Goal: Task Accomplishment & Management: Manage account settings

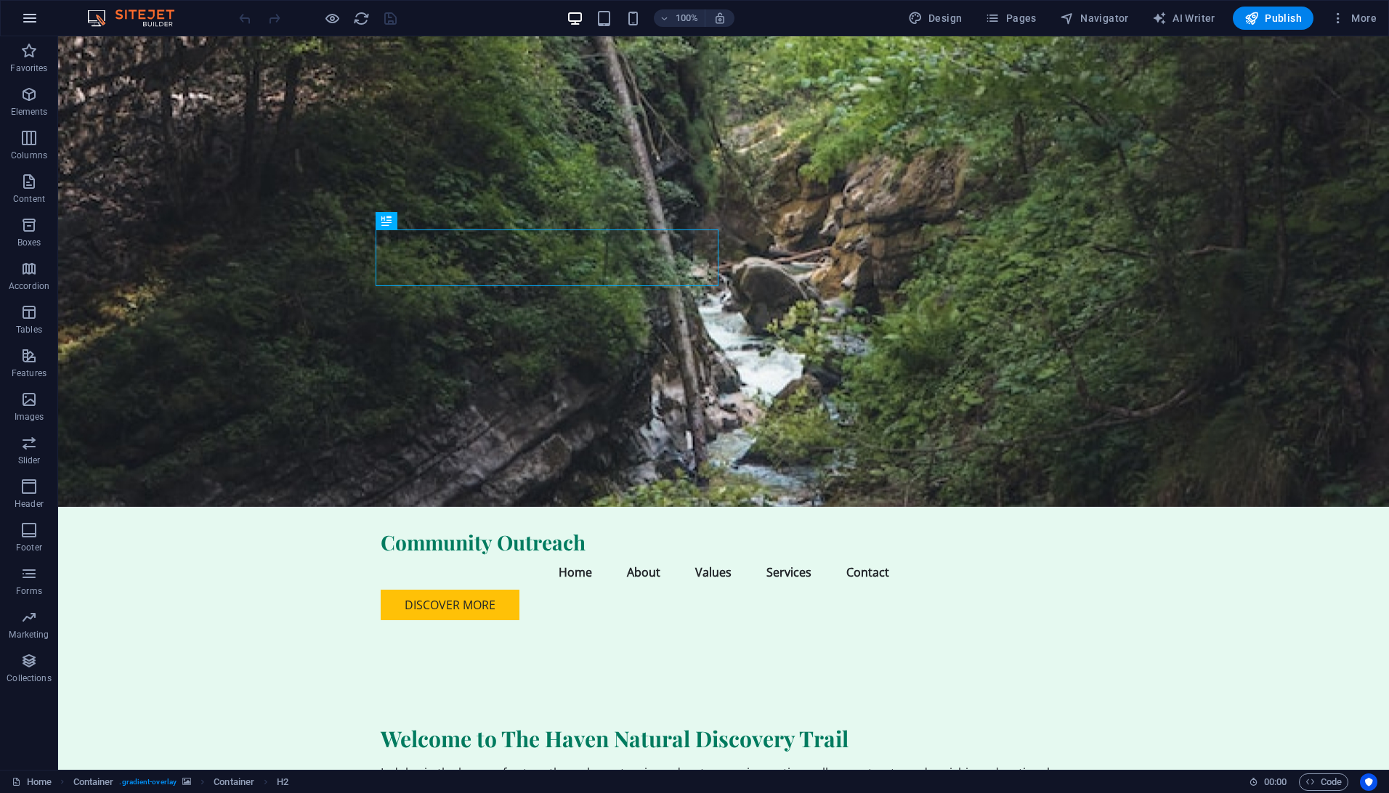
click at [27, 23] on icon "button" at bounding box center [29, 17] width 17 height 17
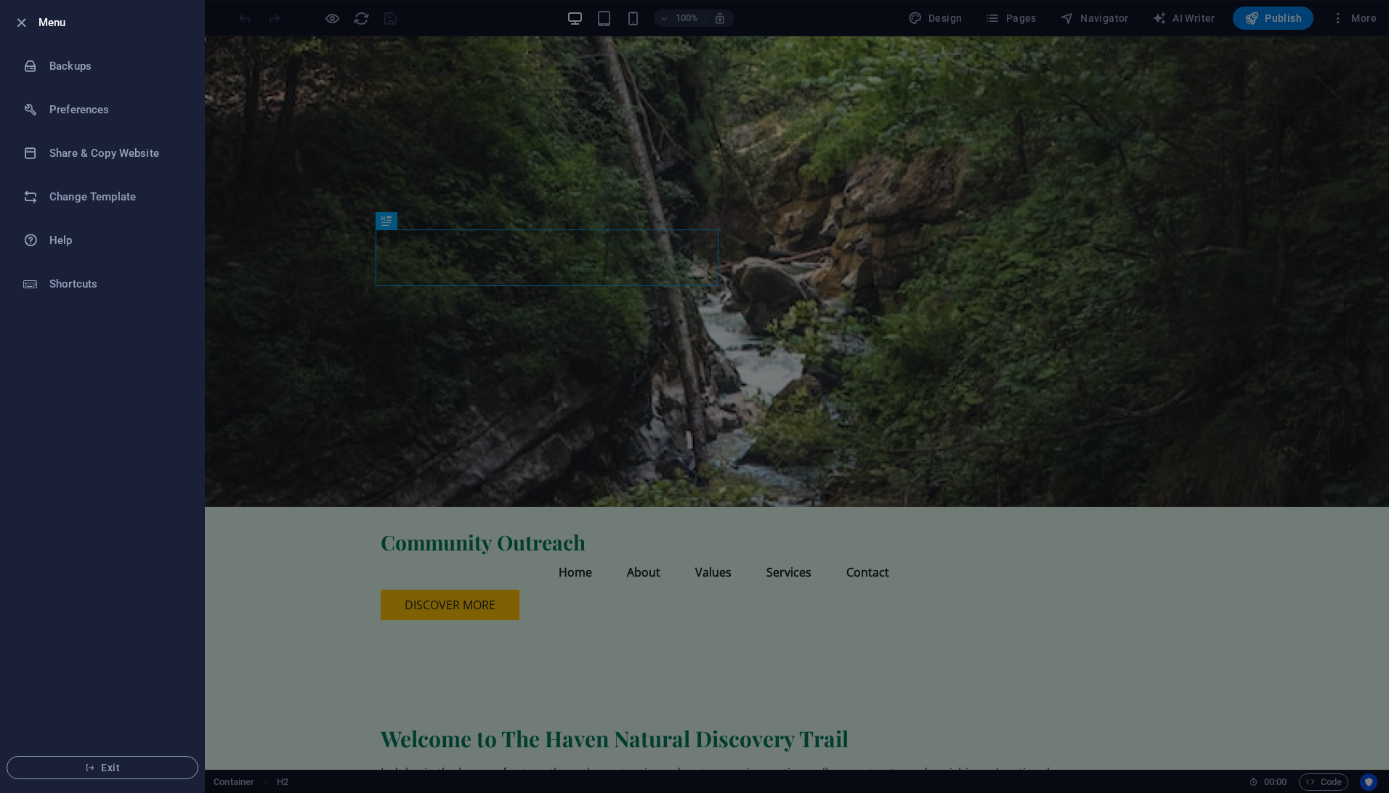
click at [1341, 20] on div at bounding box center [694, 396] width 1389 height 793
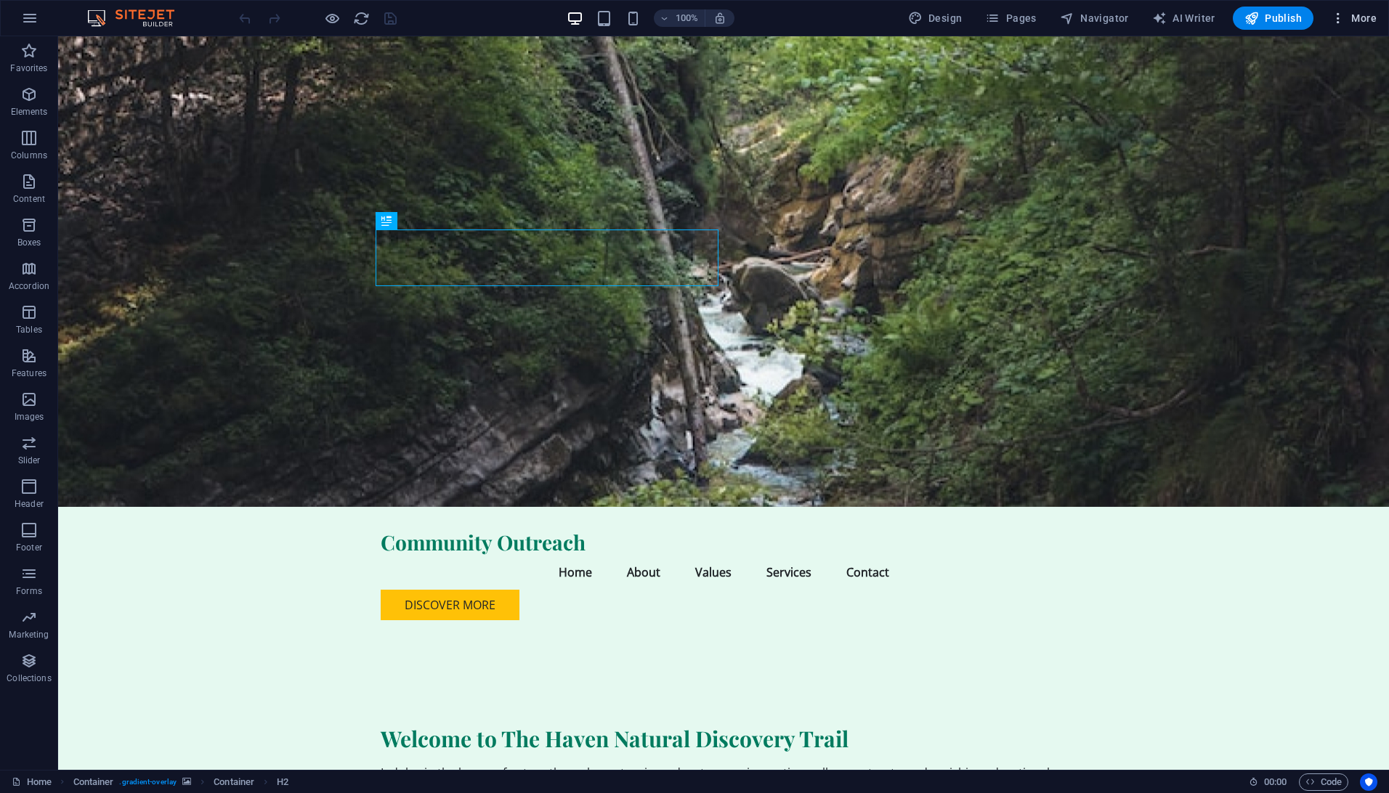
click at [1355, 14] on span "More" at bounding box center [1354, 18] width 46 height 15
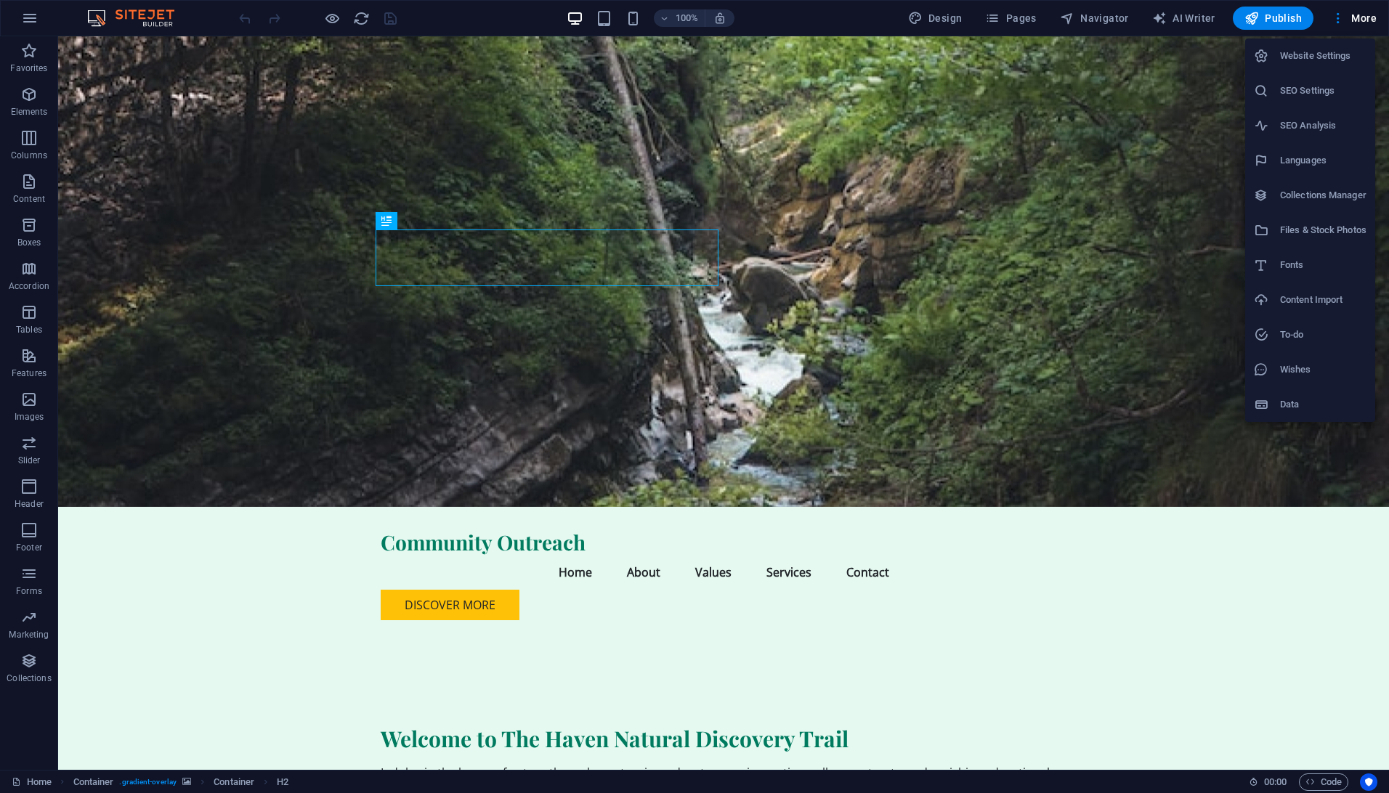
click at [1339, 63] on h6 "Website Settings" at bounding box center [1323, 55] width 86 height 17
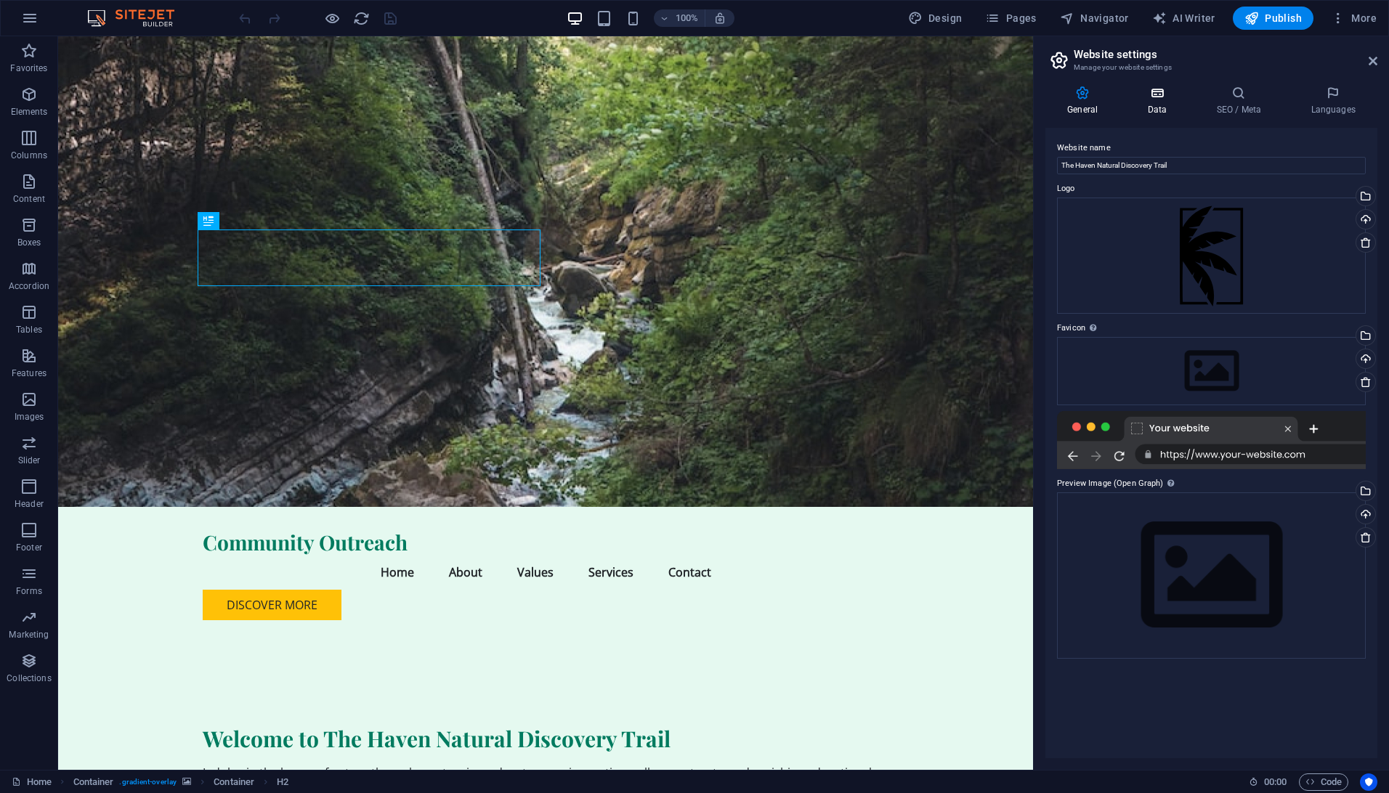
click at [1161, 97] on icon at bounding box center [1156, 93] width 63 height 15
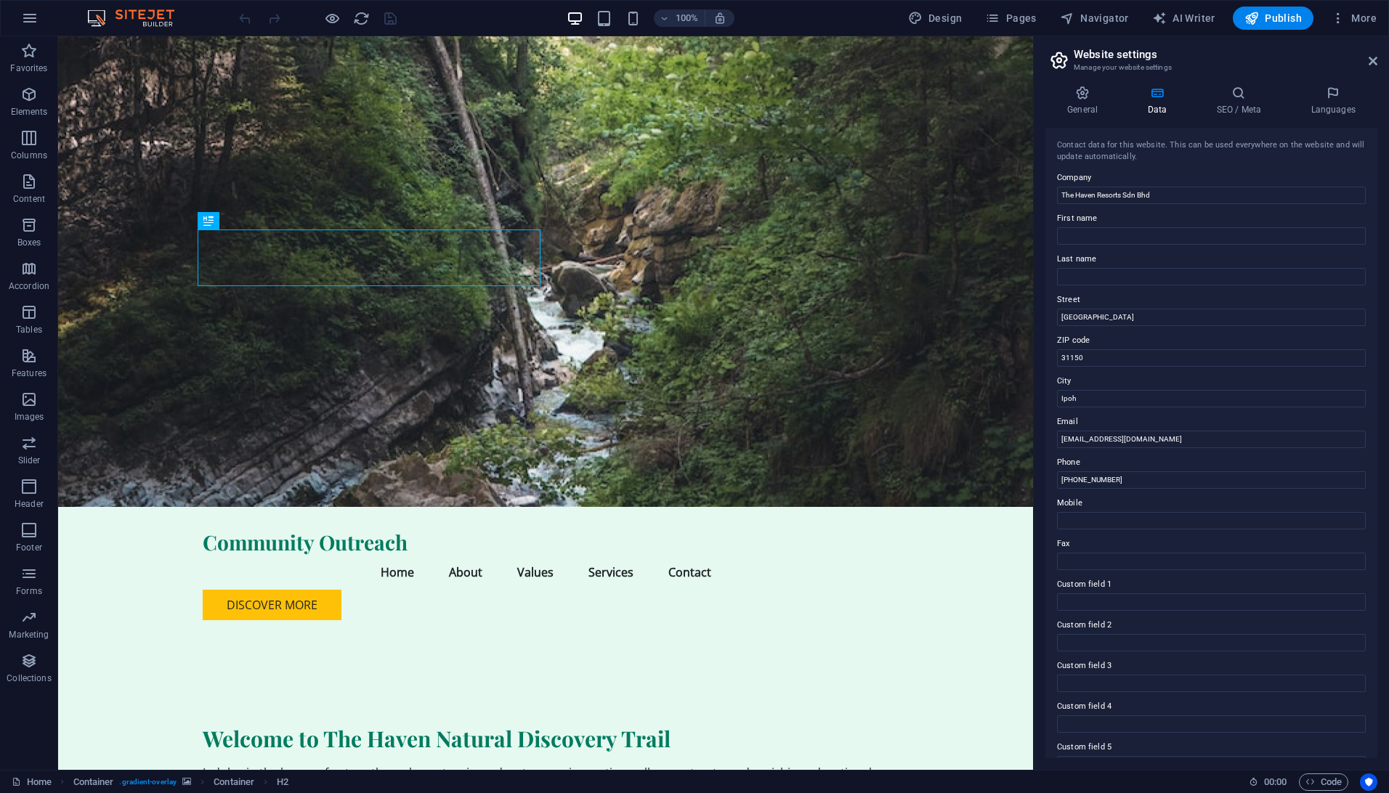
click at [1301, 73] on h3 "Manage your website settings" at bounding box center [1210, 67] width 275 height 13
click at [1372, 68] on header "Website settings Manage your website settings" at bounding box center [1212, 55] width 329 height 38
click at [1372, 65] on icon at bounding box center [1372, 61] width 9 height 12
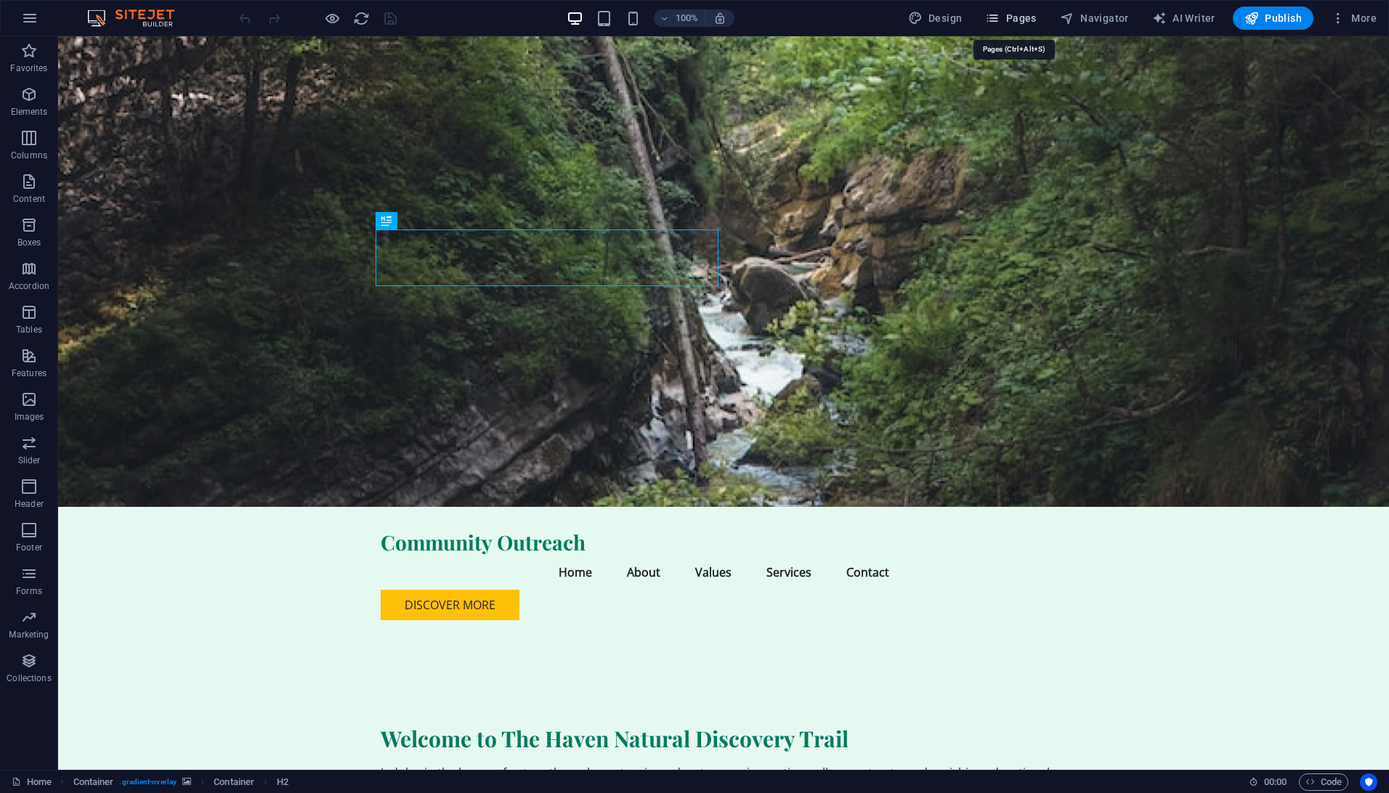
click at [1018, 19] on span "Pages" at bounding box center [1010, 18] width 51 height 15
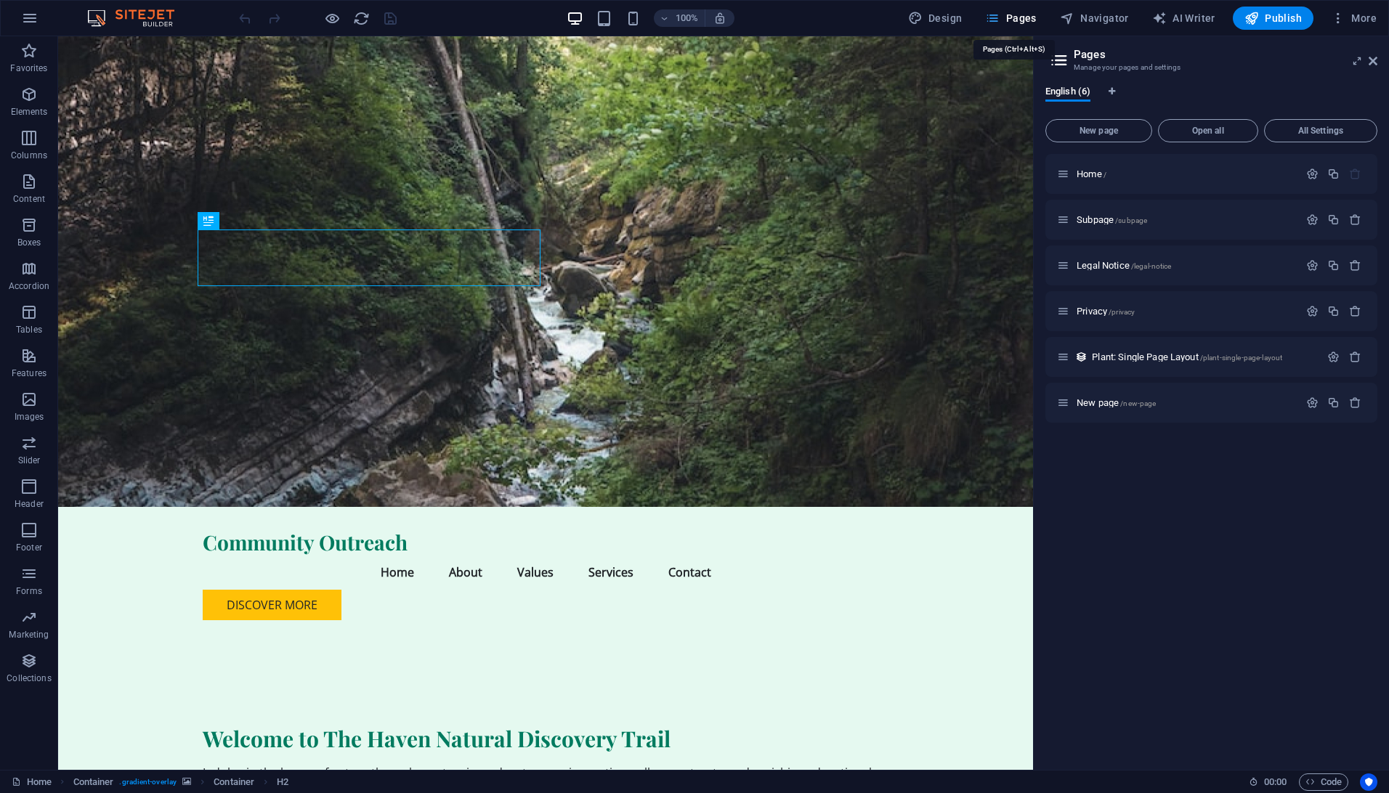
click at [1012, 19] on span "Pages" at bounding box center [1010, 18] width 51 height 15
click at [1116, 23] on span "Navigator" at bounding box center [1094, 18] width 69 height 15
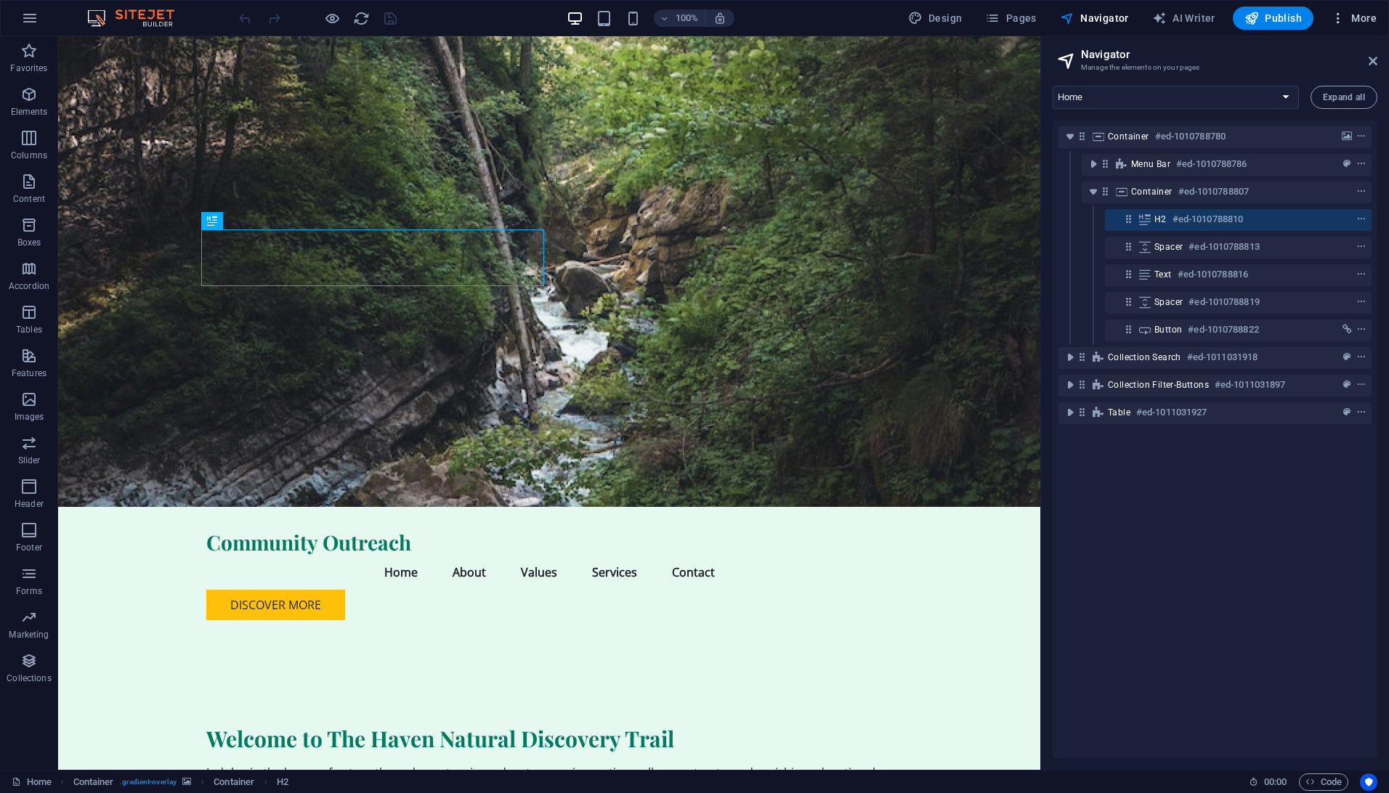
click at [1344, 20] on icon "button" at bounding box center [1338, 18] width 15 height 15
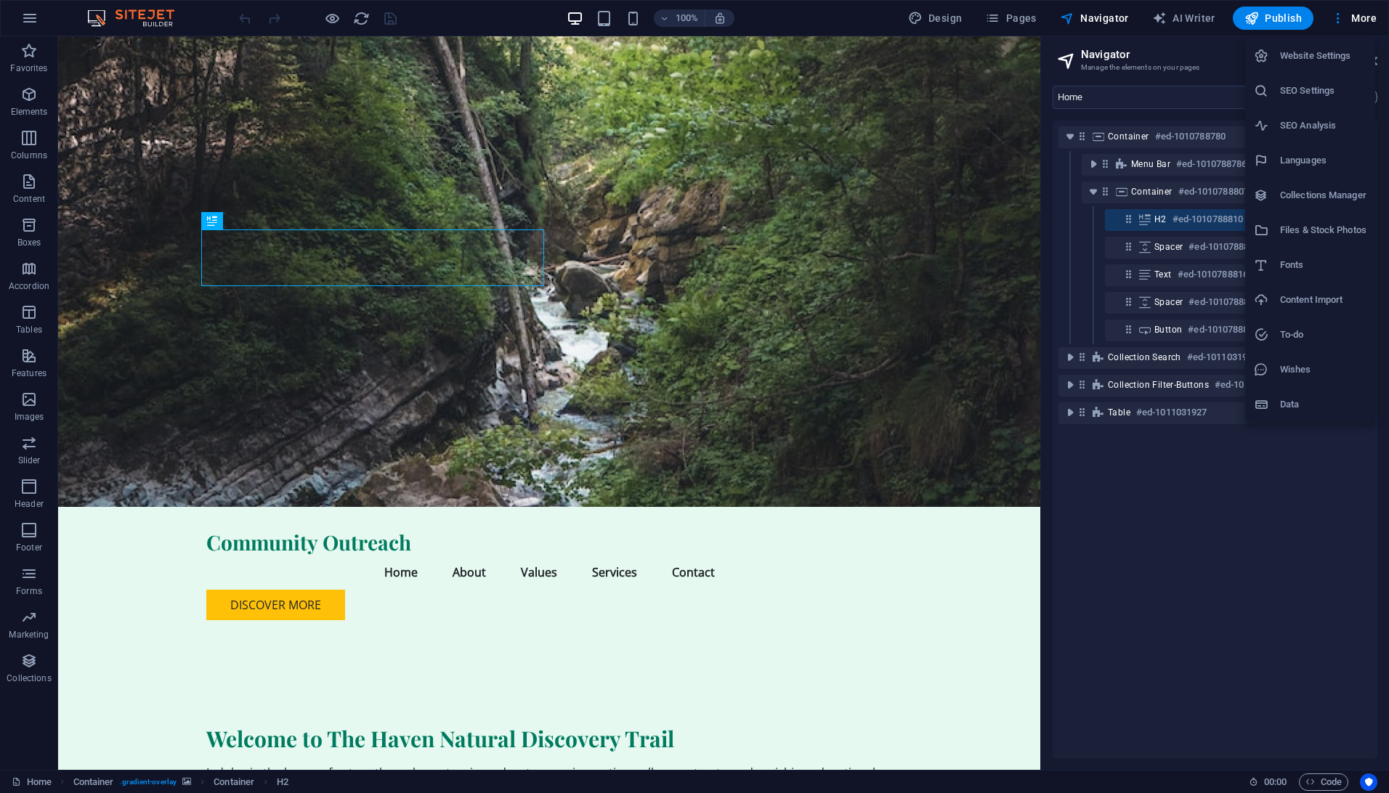
click at [1336, 20] on div at bounding box center [694, 396] width 1389 height 793
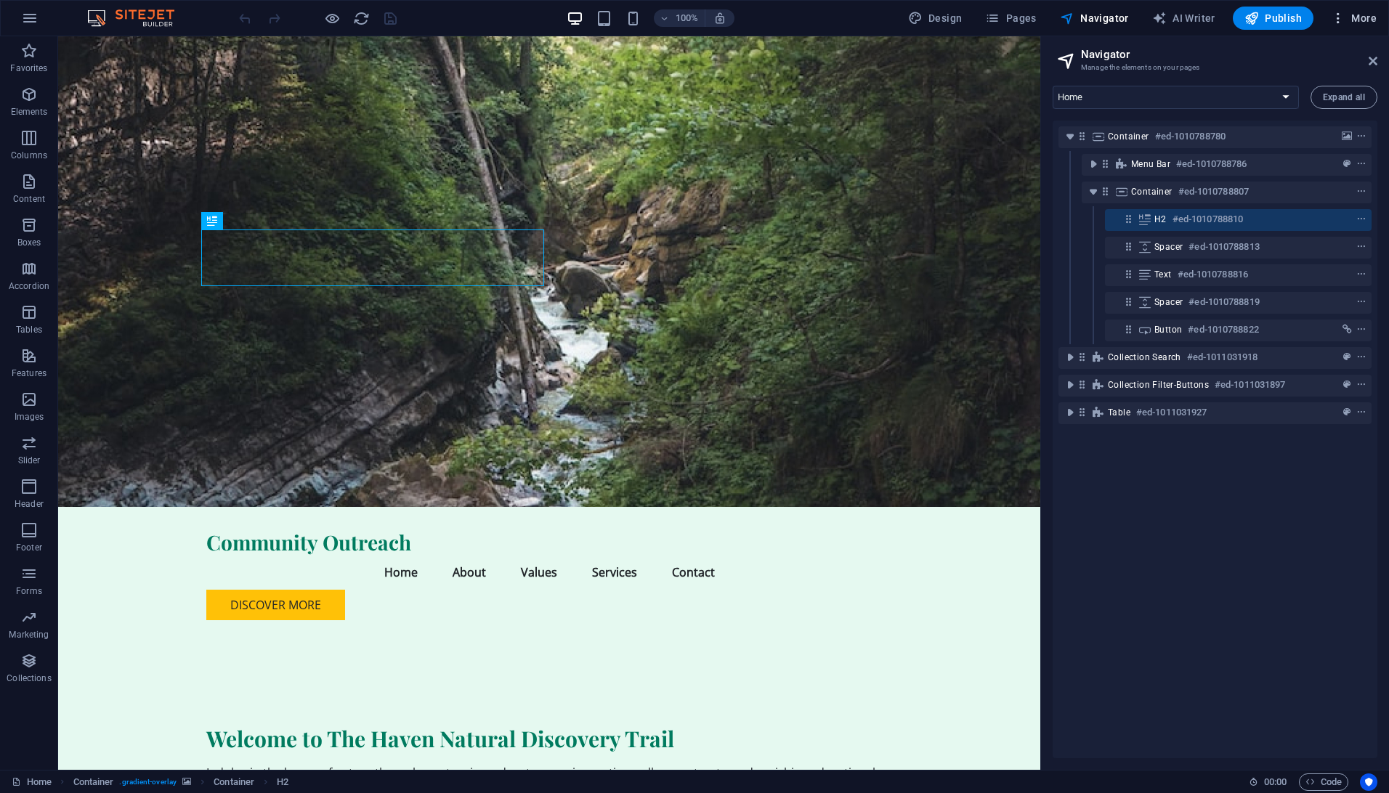
click at [1336, 20] on icon "button" at bounding box center [1338, 18] width 15 height 15
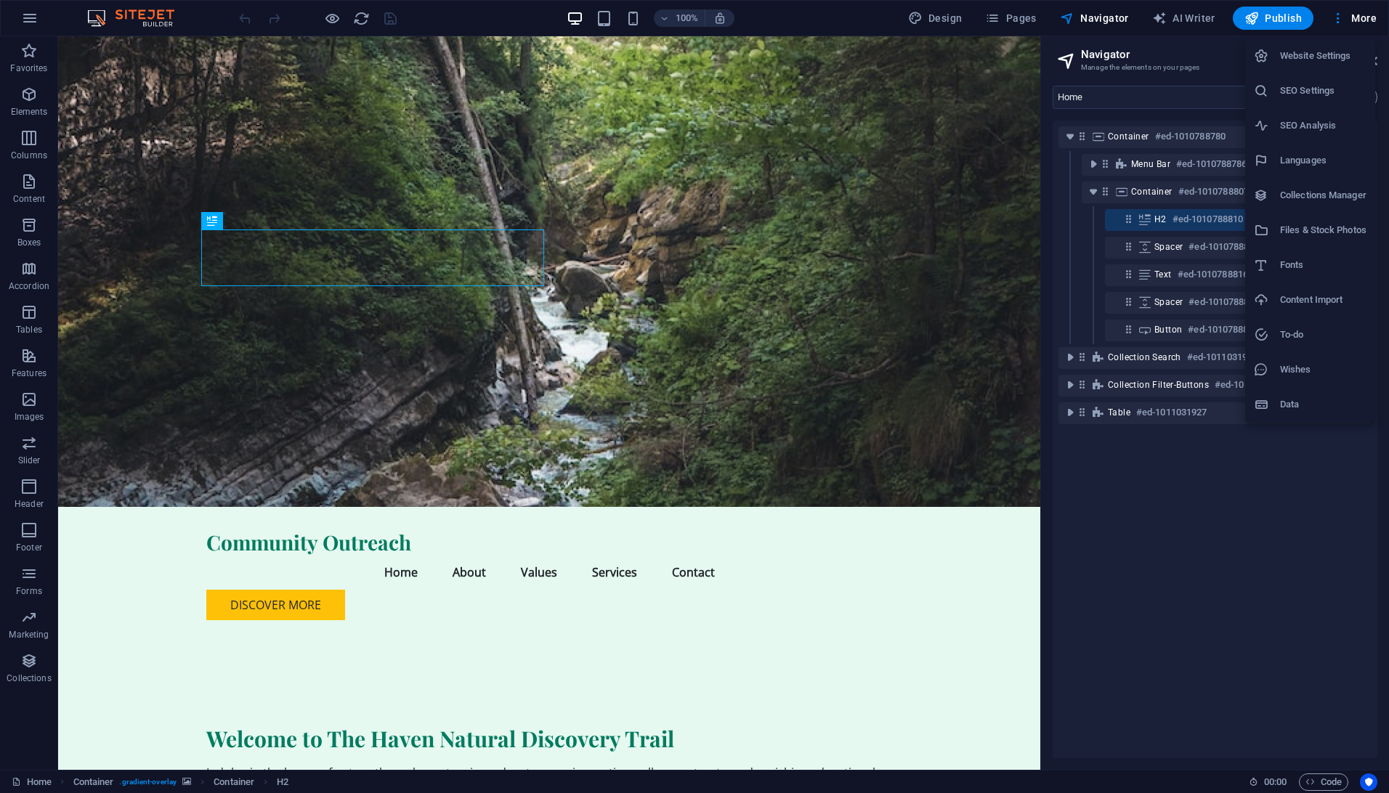
click at [1354, 20] on div at bounding box center [694, 396] width 1389 height 793
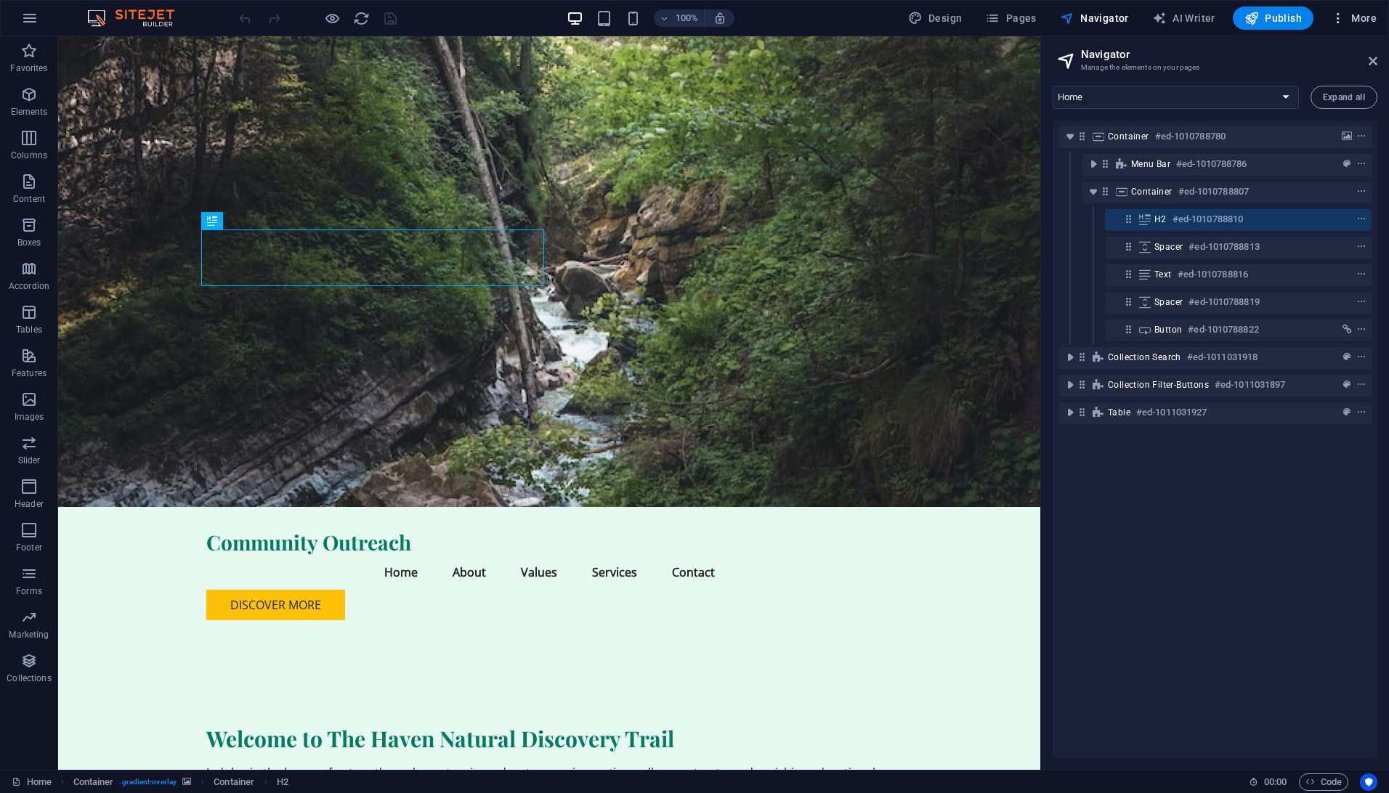
click at [1356, 22] on span "More" at bounding box center [1354, 18] width 46 height 15
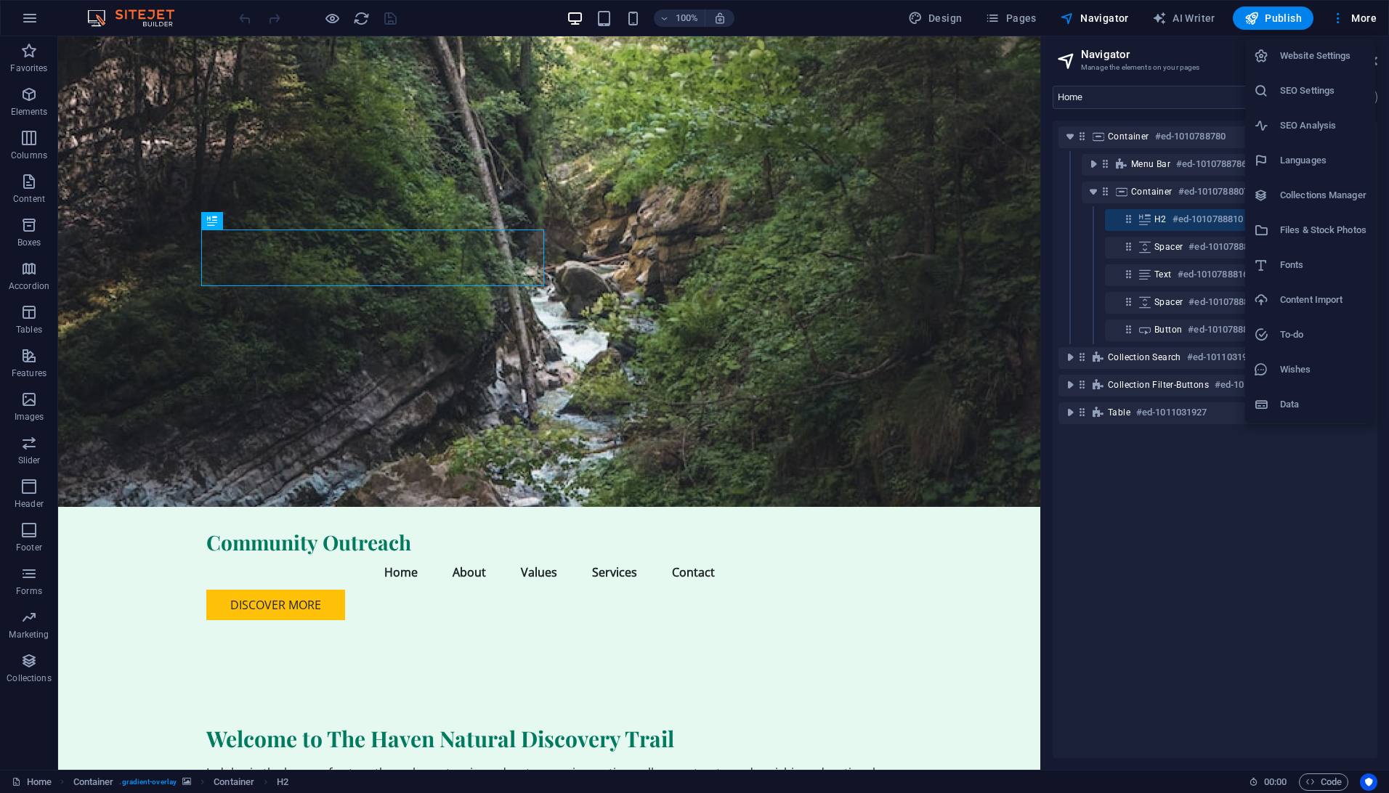
click at [1356, 22] on div at bounding box center [694, 396] width 1389 height 793
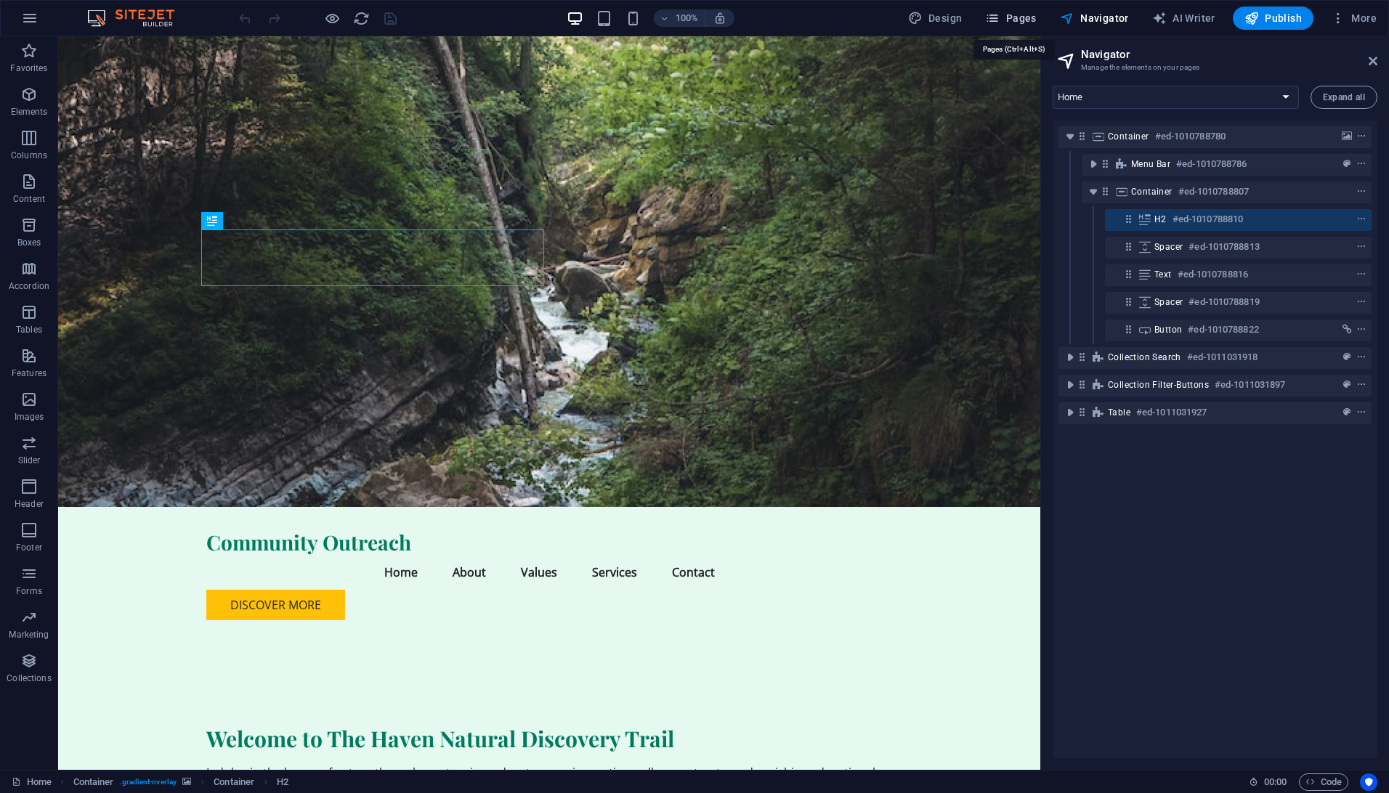
click at [1023, 17] on span "Pages" at bounding box center [1010, 18] width 51 height 15
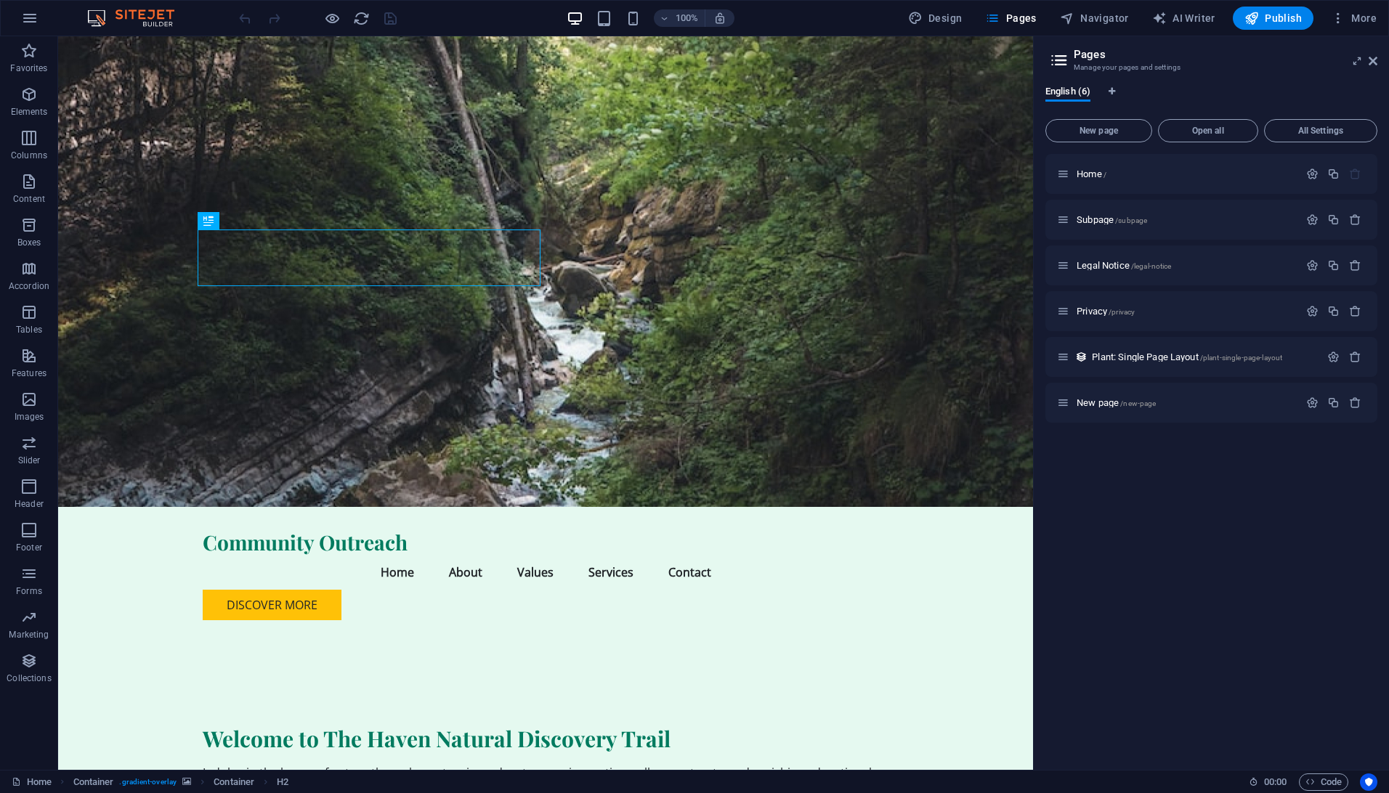
click at [1065, 60] on icon at bounding box center [1059, 60] width 22 height 20
click at [1313, 173] on icon "button" at bounding box center [1312, 174] width 12 height 12
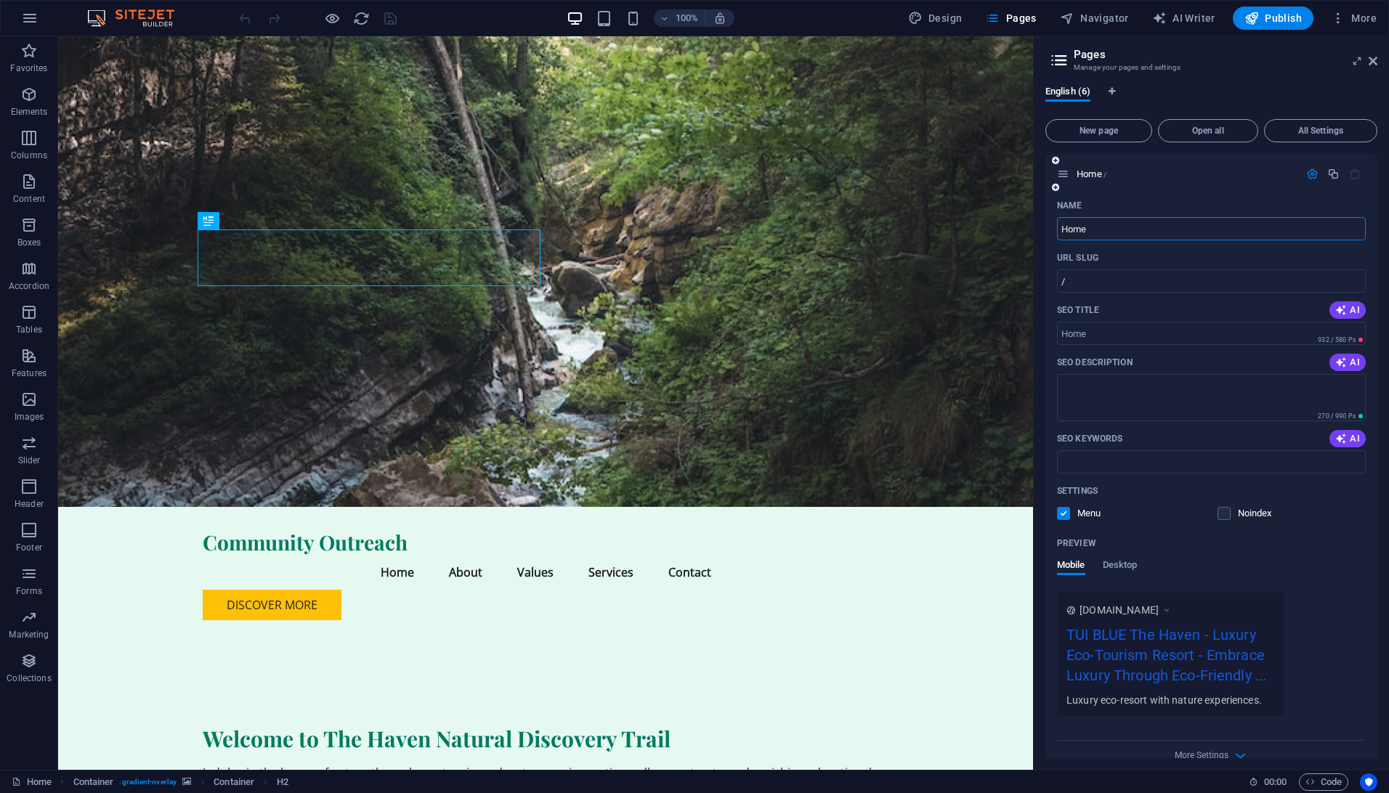
click at [1306, 176] on icon "button" at bounding box center [1312, 174] width 12 height 12
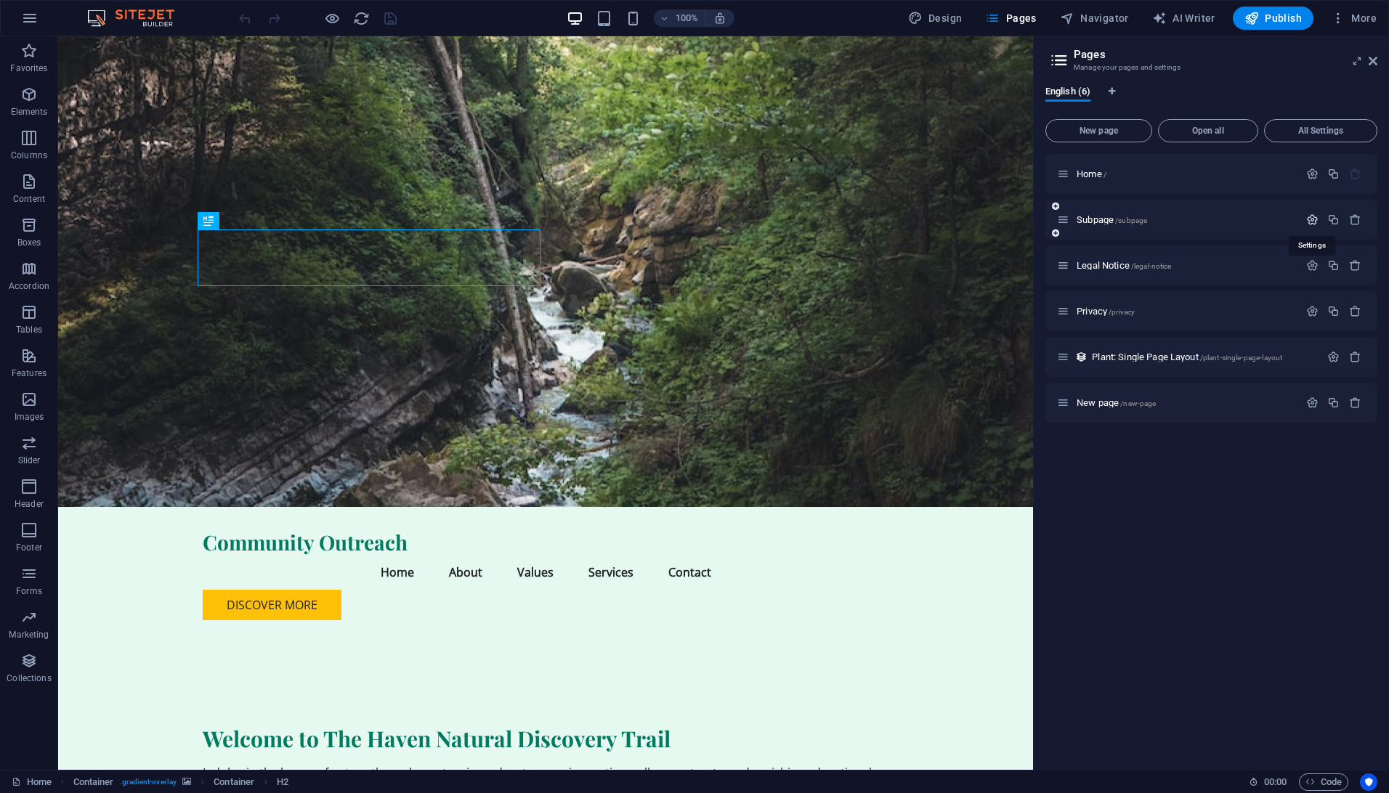
click at [1307, 217] on icon "button" at bounding box center [1312, 220] width 12 height 12
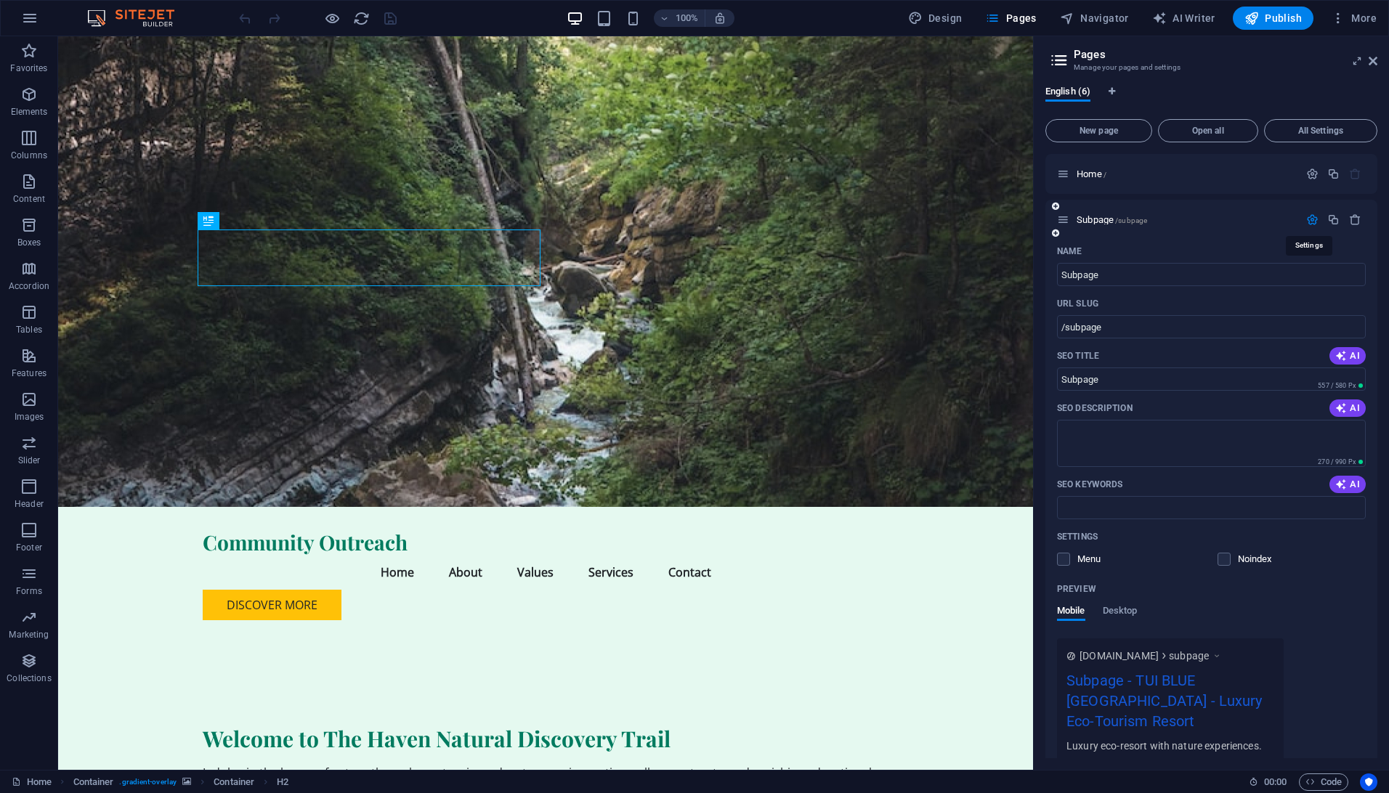
click at [1307, 217] on icon "button" at bounding box center [1312, 220] width 12 height 12
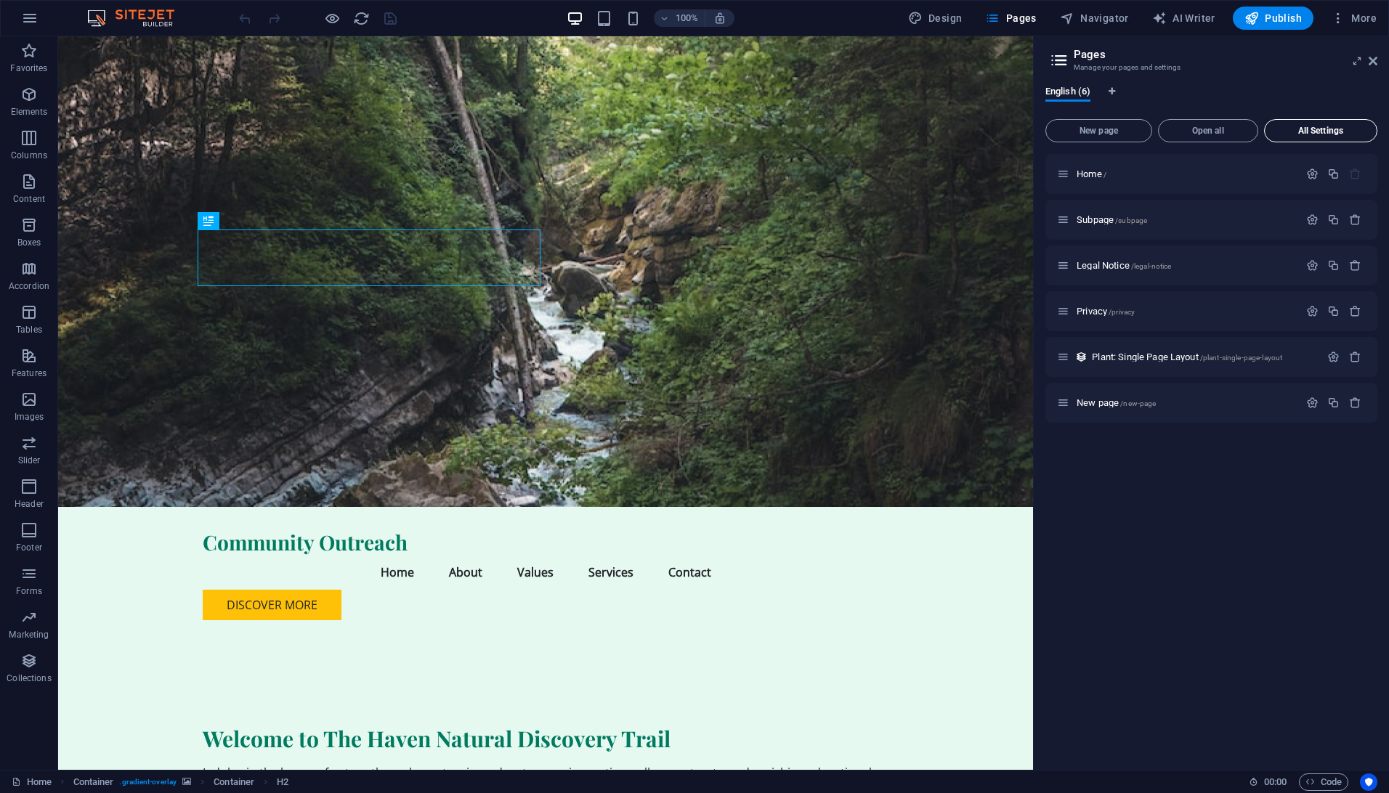
click at [1307, 131] on span "All Settings" at bounding box center [1320, 130] width 100 height 9
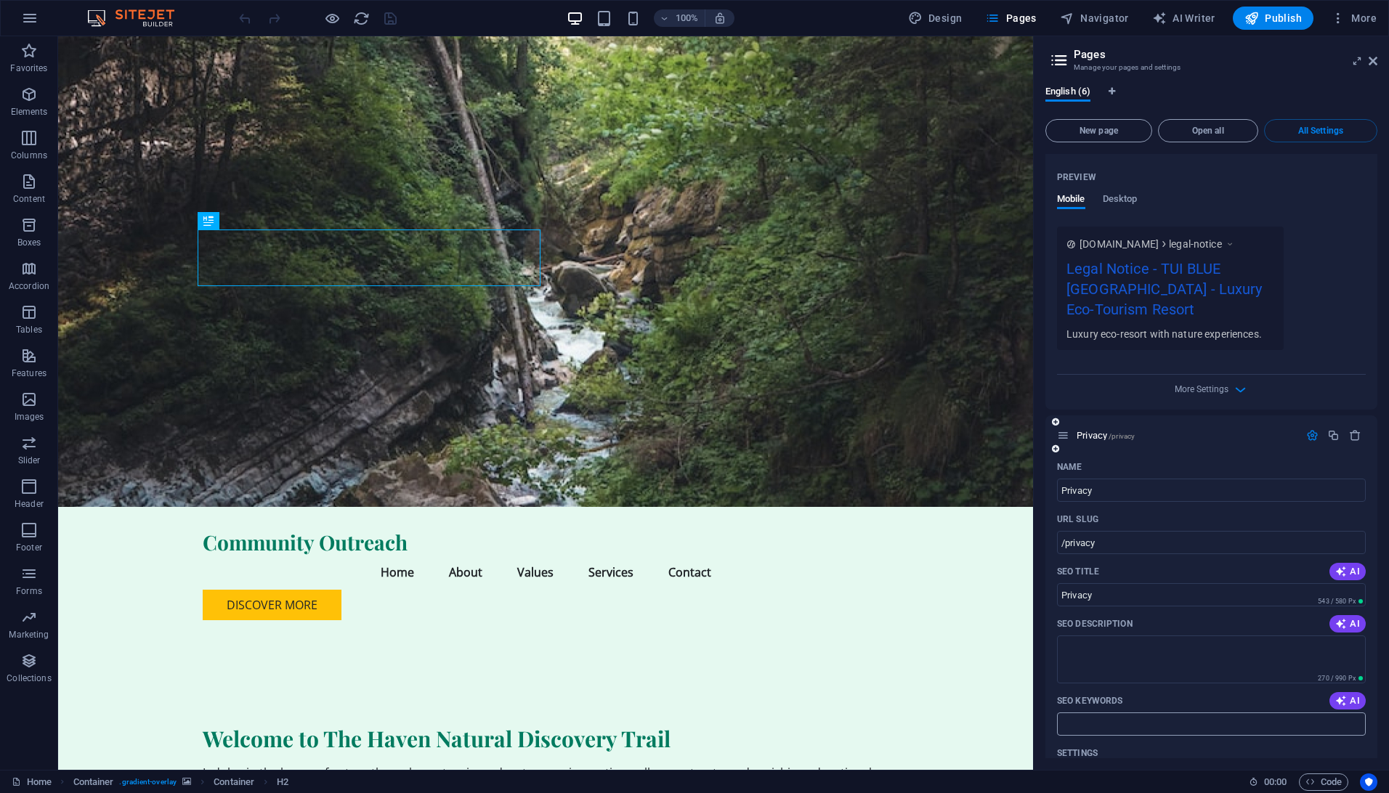
scroll to position [1186, 0]
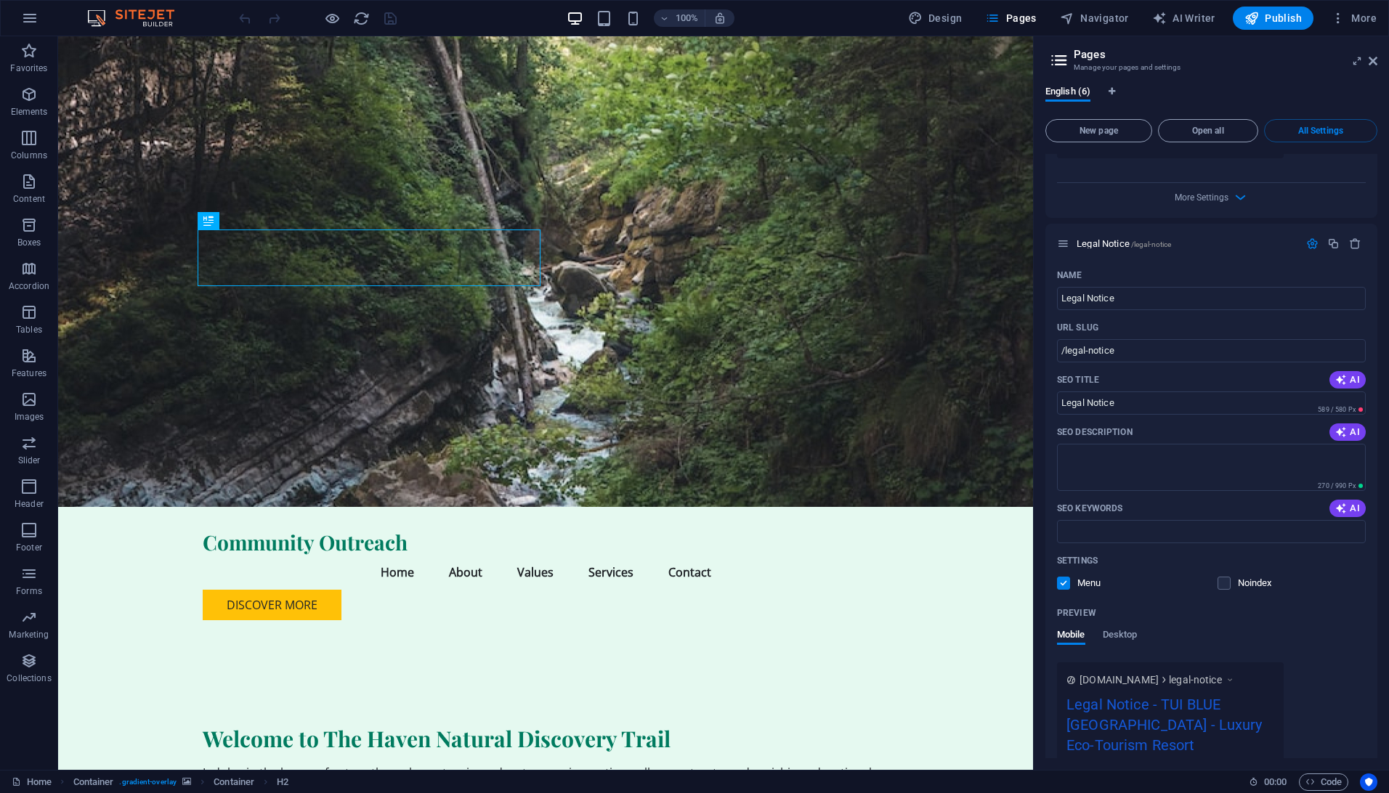
click at [1210, 183] on div "More Settings" at bounding box center [1211, 194] width 309 height 23
click at [1216, 192] on span "More Settings" at bounding box center [1201, 197] width 54 height 10
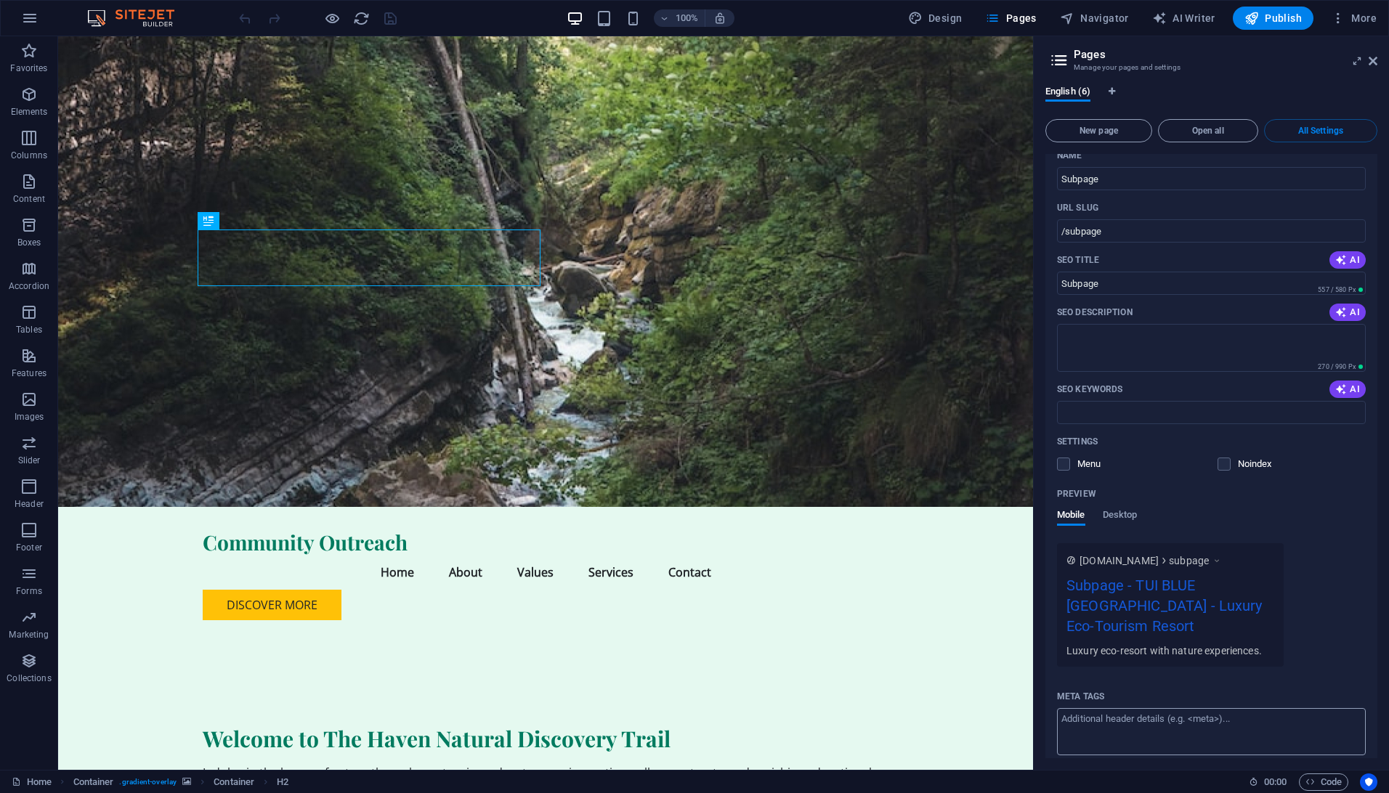
scroll to position [605, 0]
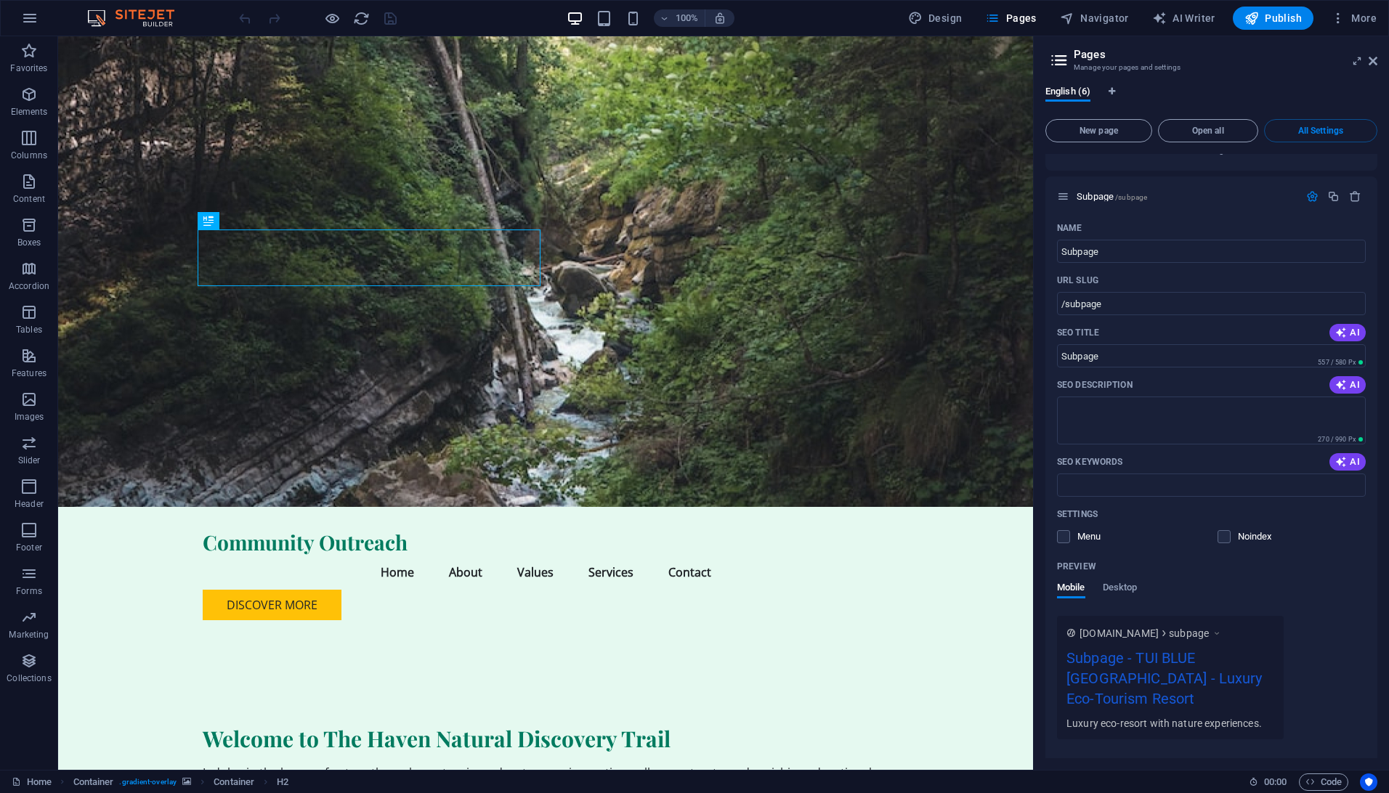
click at [1169, 84] on div "English (6) New page Open all All Settings Home / Name Home ​ URL SLUG / ​ SEO …" at bounding box center [1210, 422] width 355 height 696
click at [1369, 61] on icon at bounding box center [1372, 61] width 9 height 12
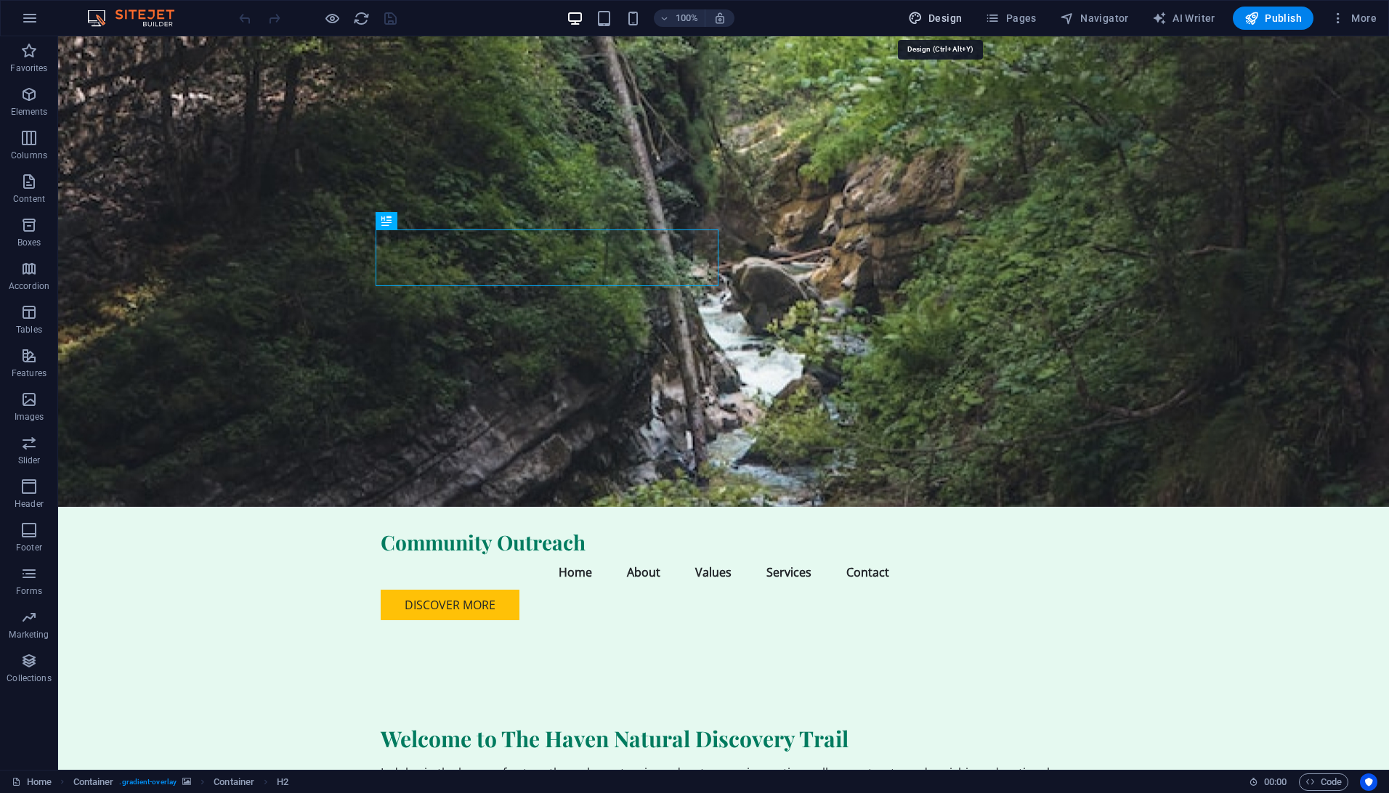
click at [951, 13] on span "Design" at bounding box center [935, 18] width 54 height 15
select select "rem"
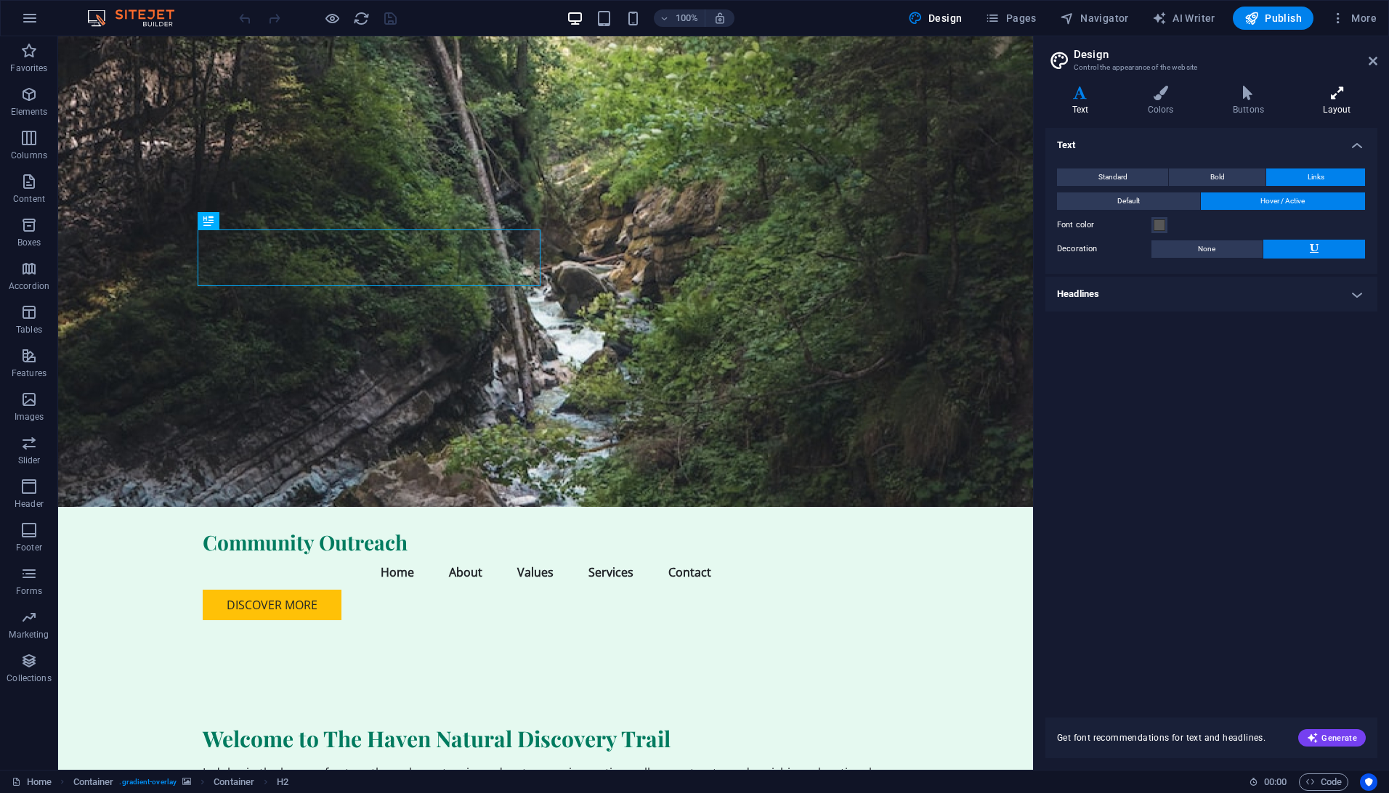
click at [1334, 108] on h4 "Layout" at bounding box center [1336, 101] width 81 height 31
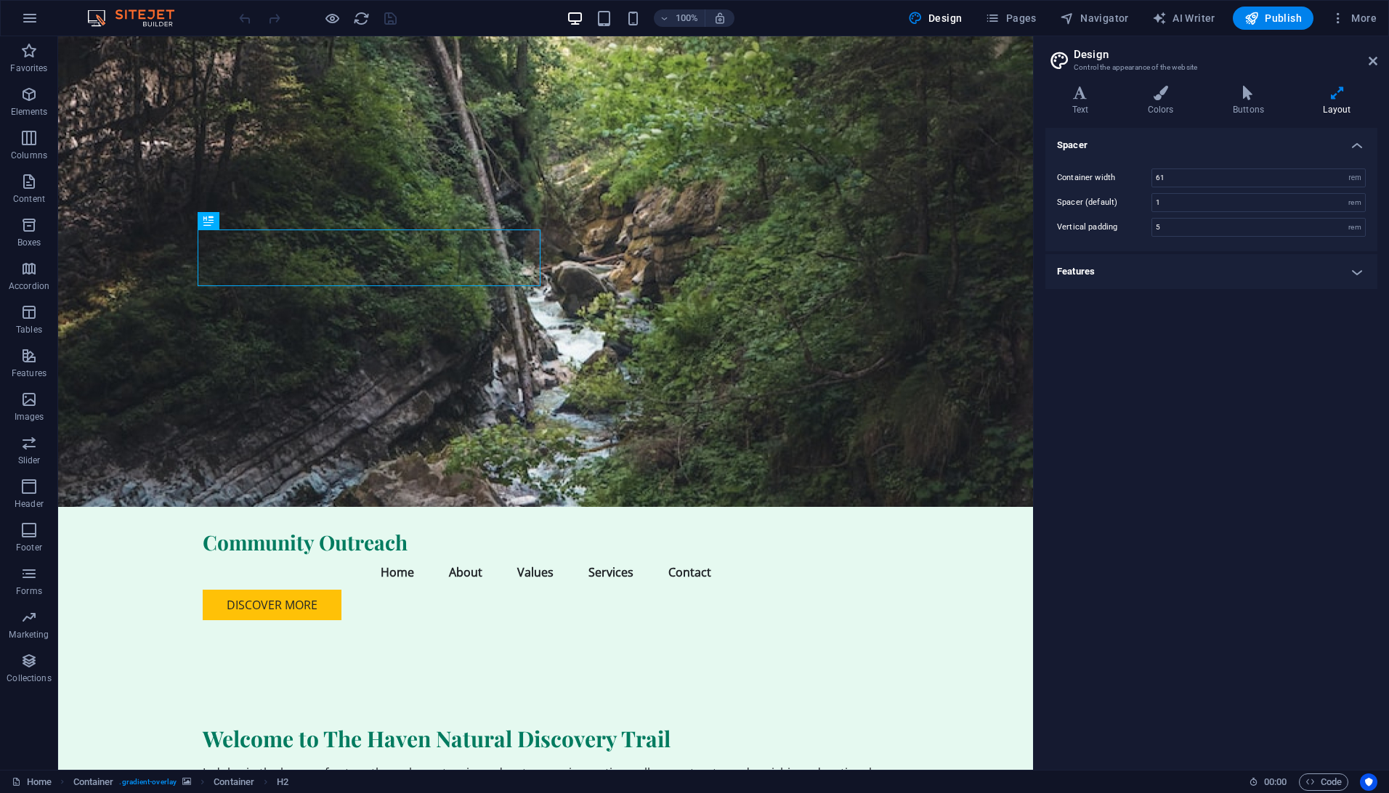
click at [1384, 62] on aside "Design Control the appearance of the website Variants Text Colors Buttons Layou…" at bounding box center [1211, 403] width 356 height 734
click at [1379, 57] on aside "Design Control the appearance of the website Variants Text Colors Buttons Layou…" at bounding box center [1211, 403] width 356 height 734
click at [42, 15] on button "button" at bounding box center [29, 18] width 35 height 35
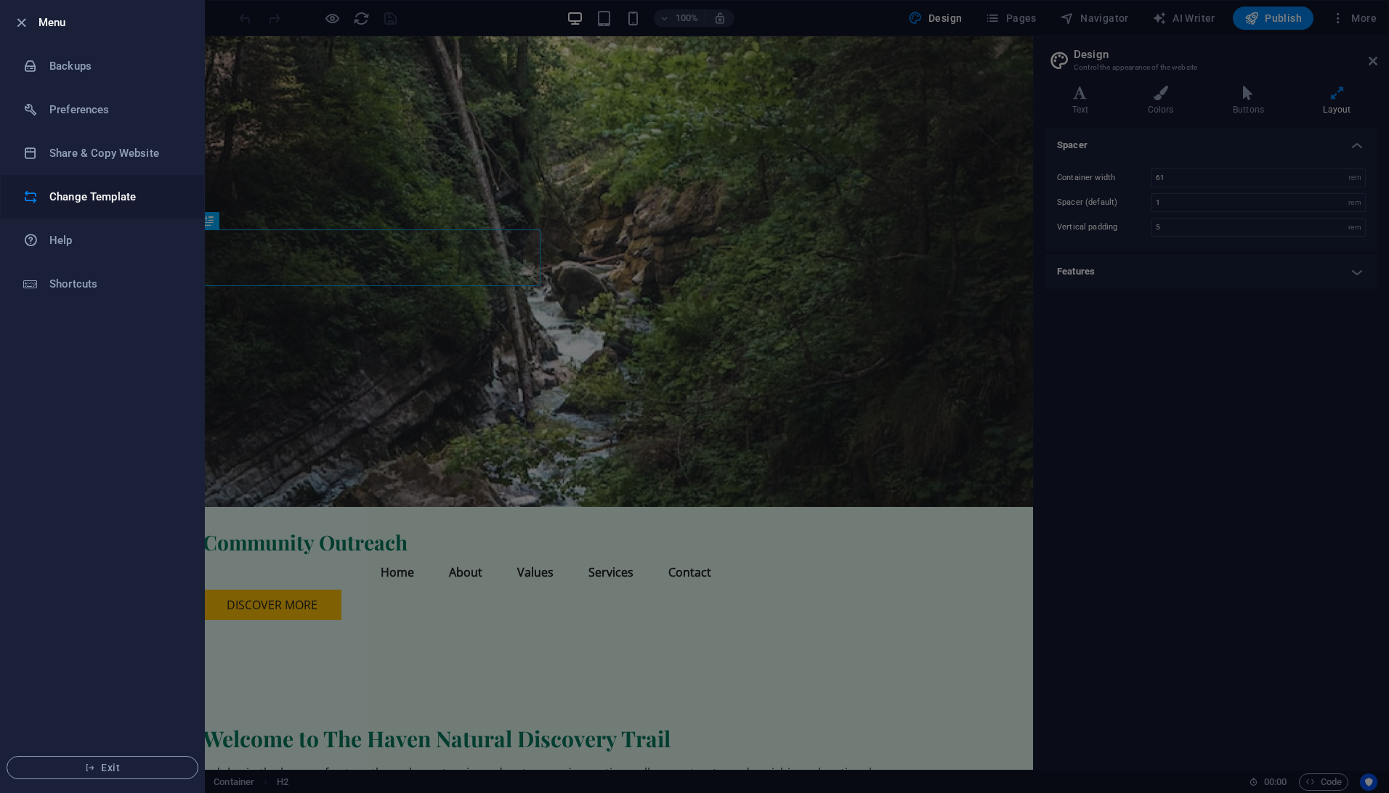
click at [92, 184] on li "Change Template" at bounding box center [102, 197] width 203 height 44
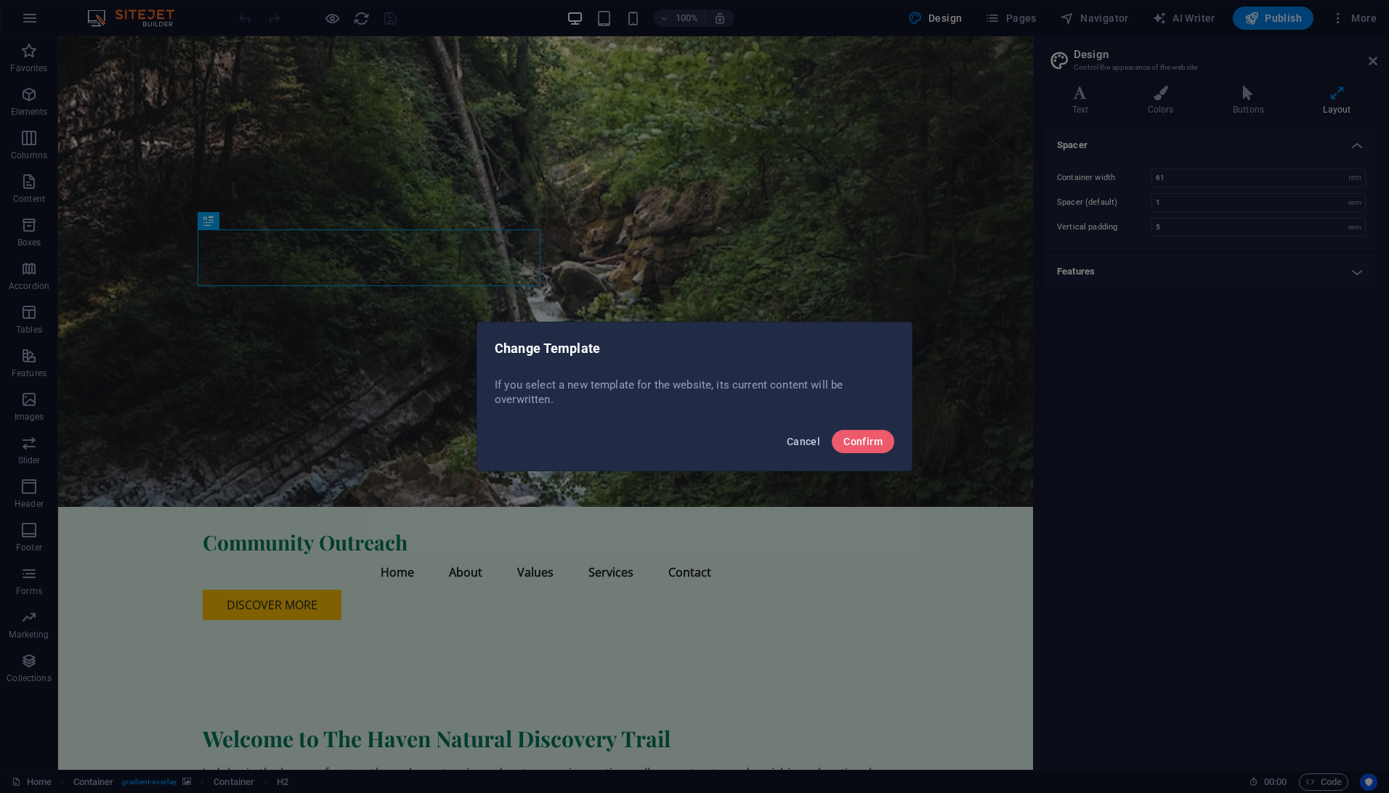
click at [808, 431] on button "Cancel" at bounding box center [803, 441] width 45 height 23
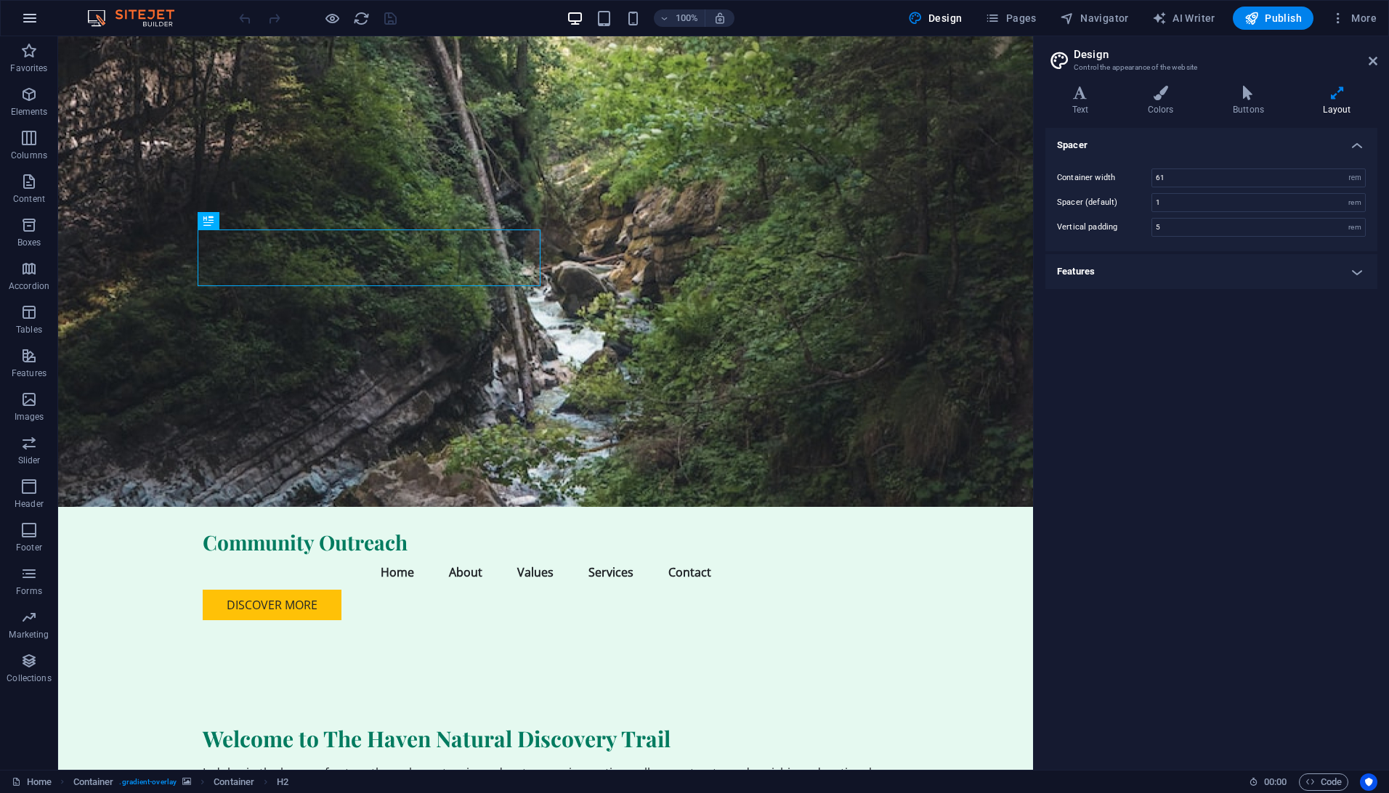
click at [32, 25] on icon "button" at bounding box center [29, 17] width 17 height 17
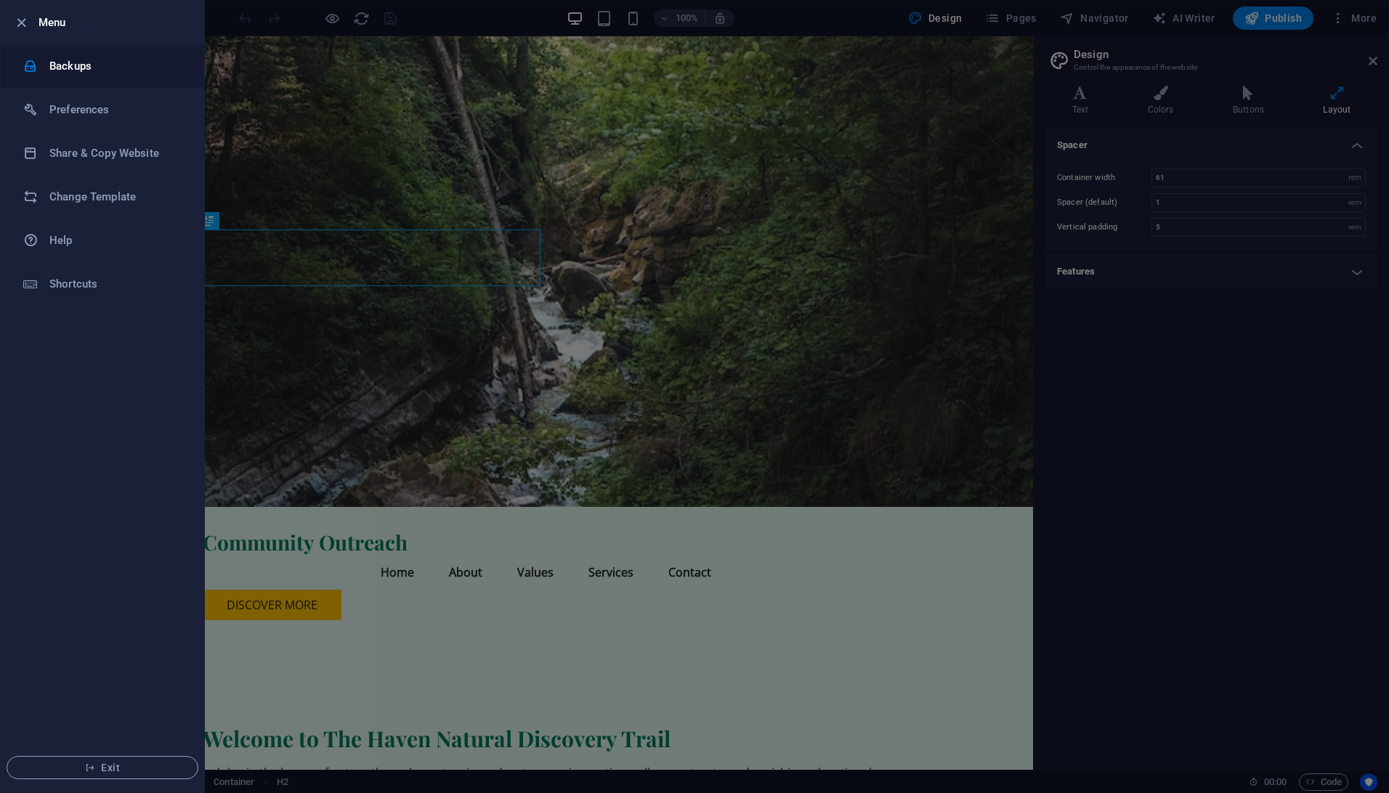
click at [75, 68] on h6 "Backups" at bounding box center [116, 65] width 134 height 17
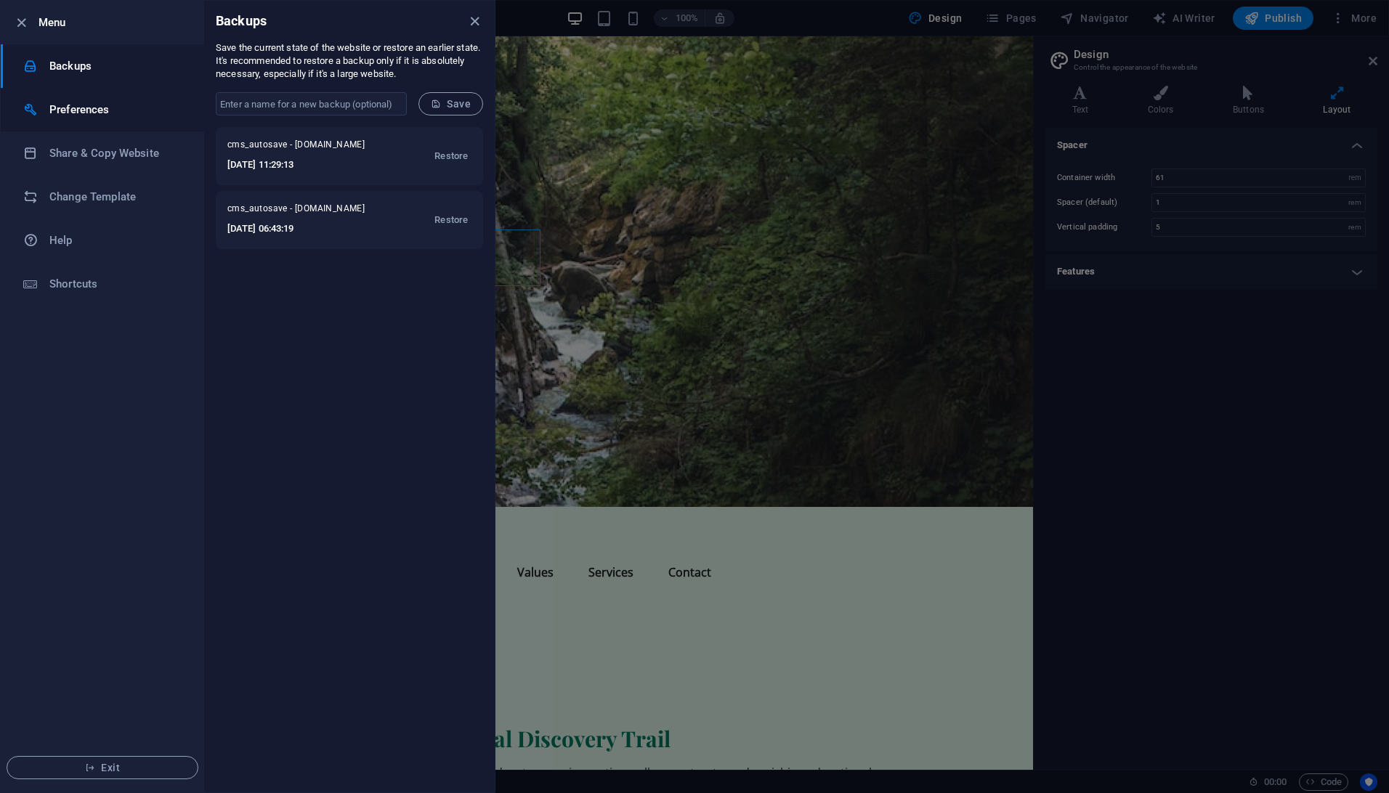
click at [144, 105] on h6 "Preferences" at bounding box center [116, 109] width 134 height 17
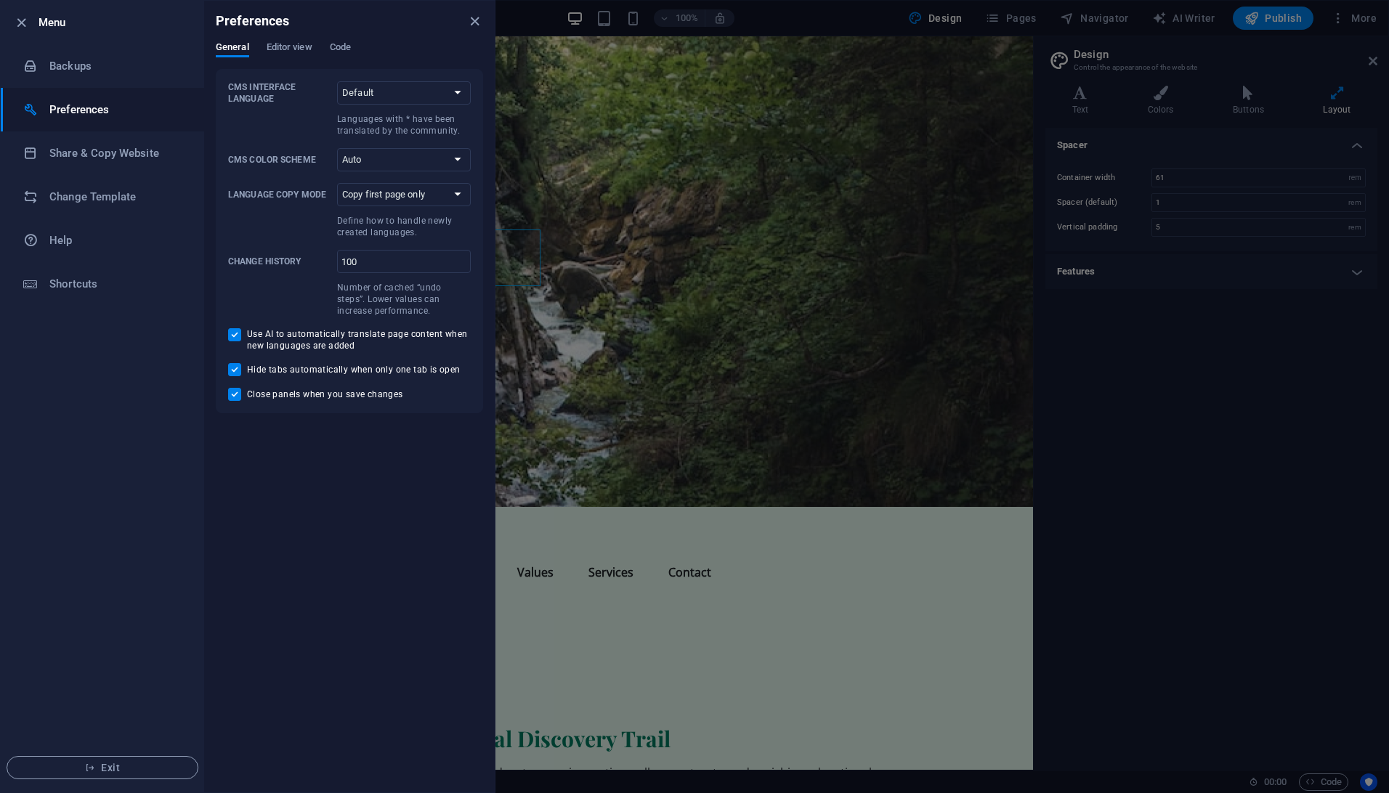
click at [256, 57] on div "General Editor view Code" at bounding box center [349, 55] width 267 height 28
click at [305, 50] on span "Editor view" at bounding box center [290, 48] width 46 height 20
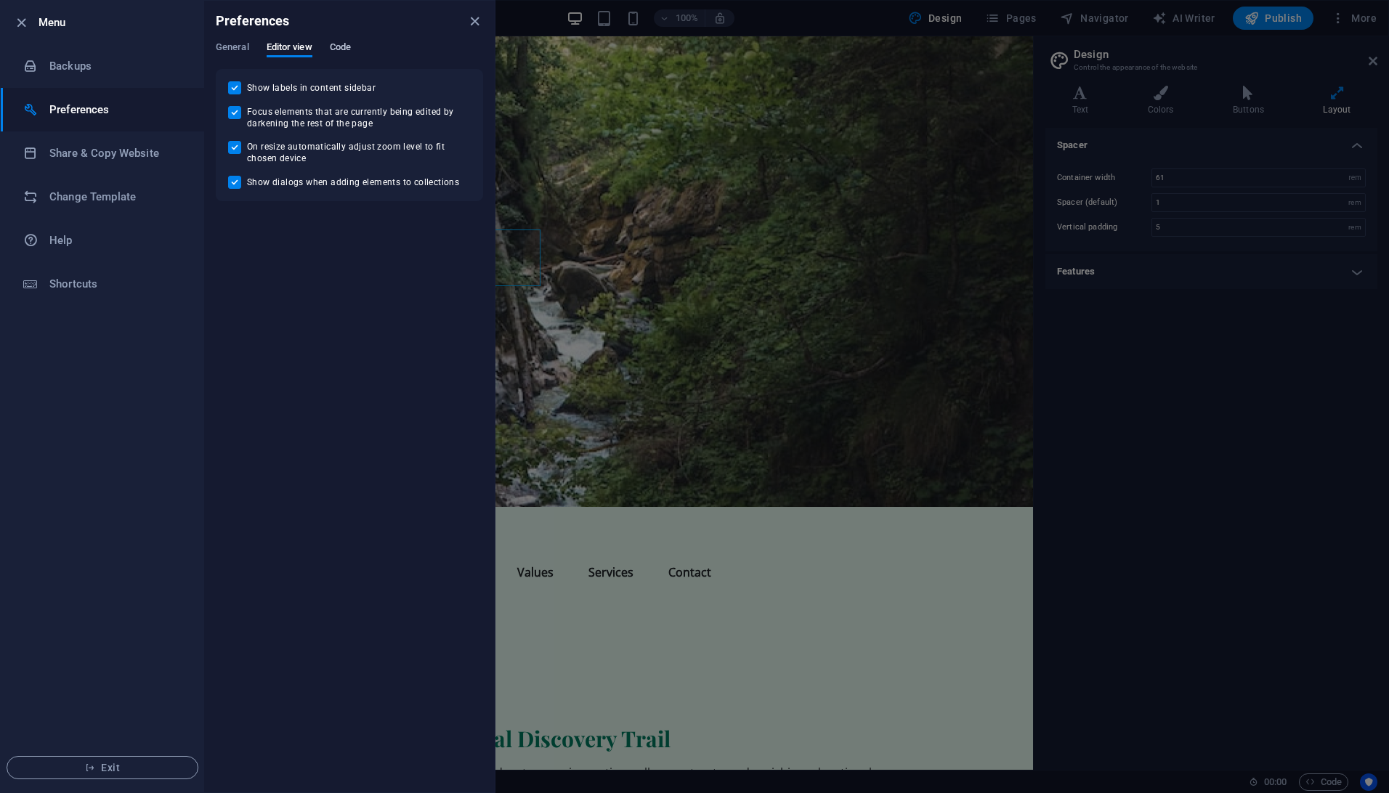
click at [333, 50] on span "Code" at bounding box center [340, 48] width 21 height 20
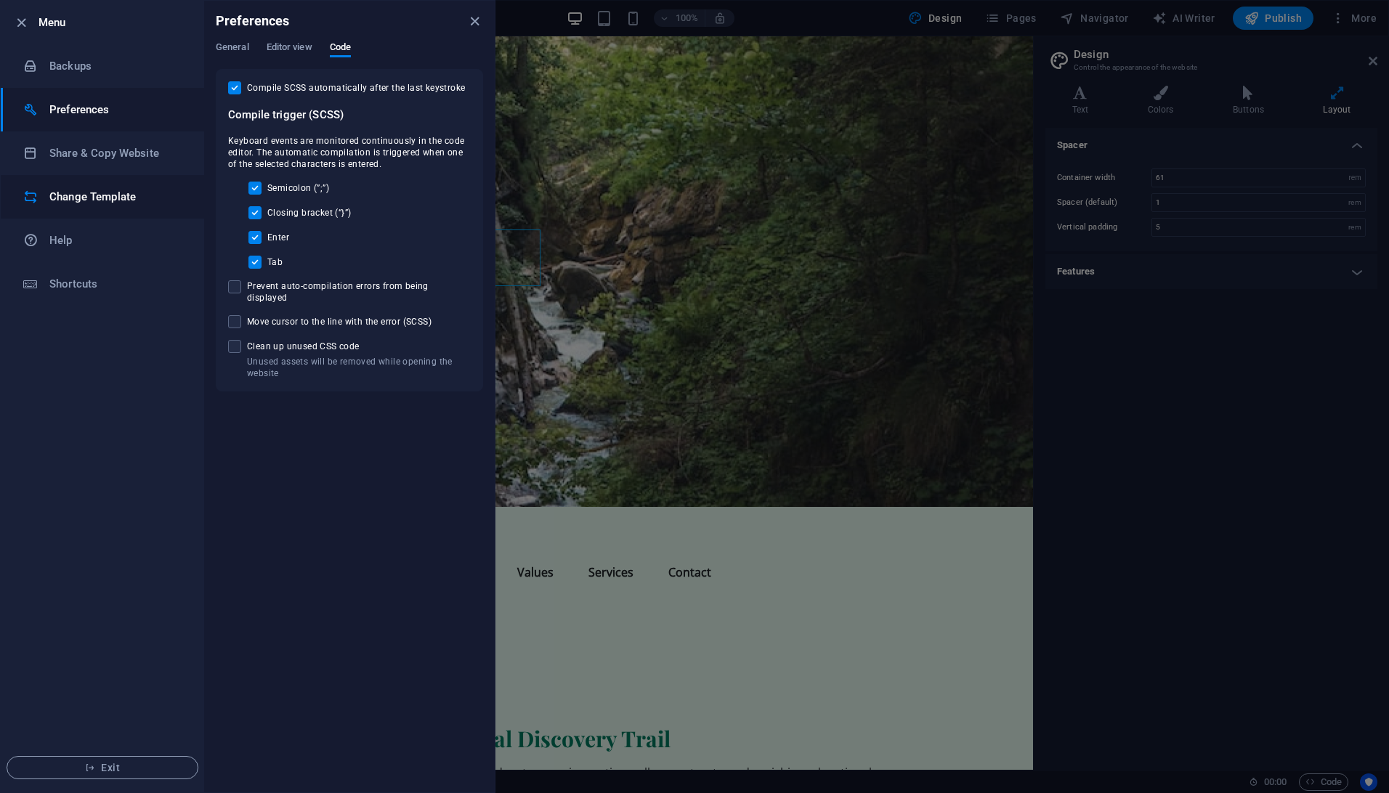
click at [100, 203] on h6 "Change Template" at bounding box center [116, 196] width 134 height 17
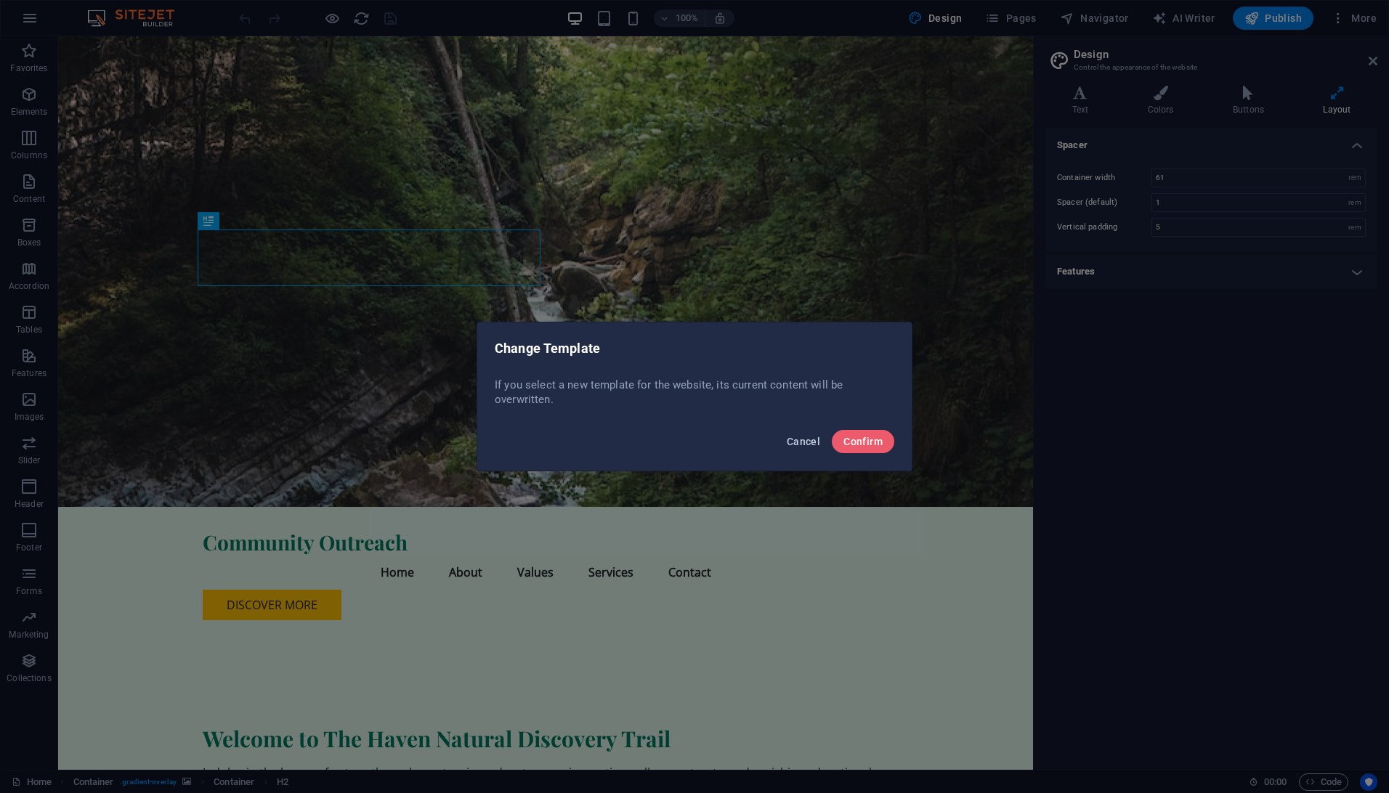
click at [794, 448] on button "Cancel" at bounding box center [803, 441] width 45 height 23
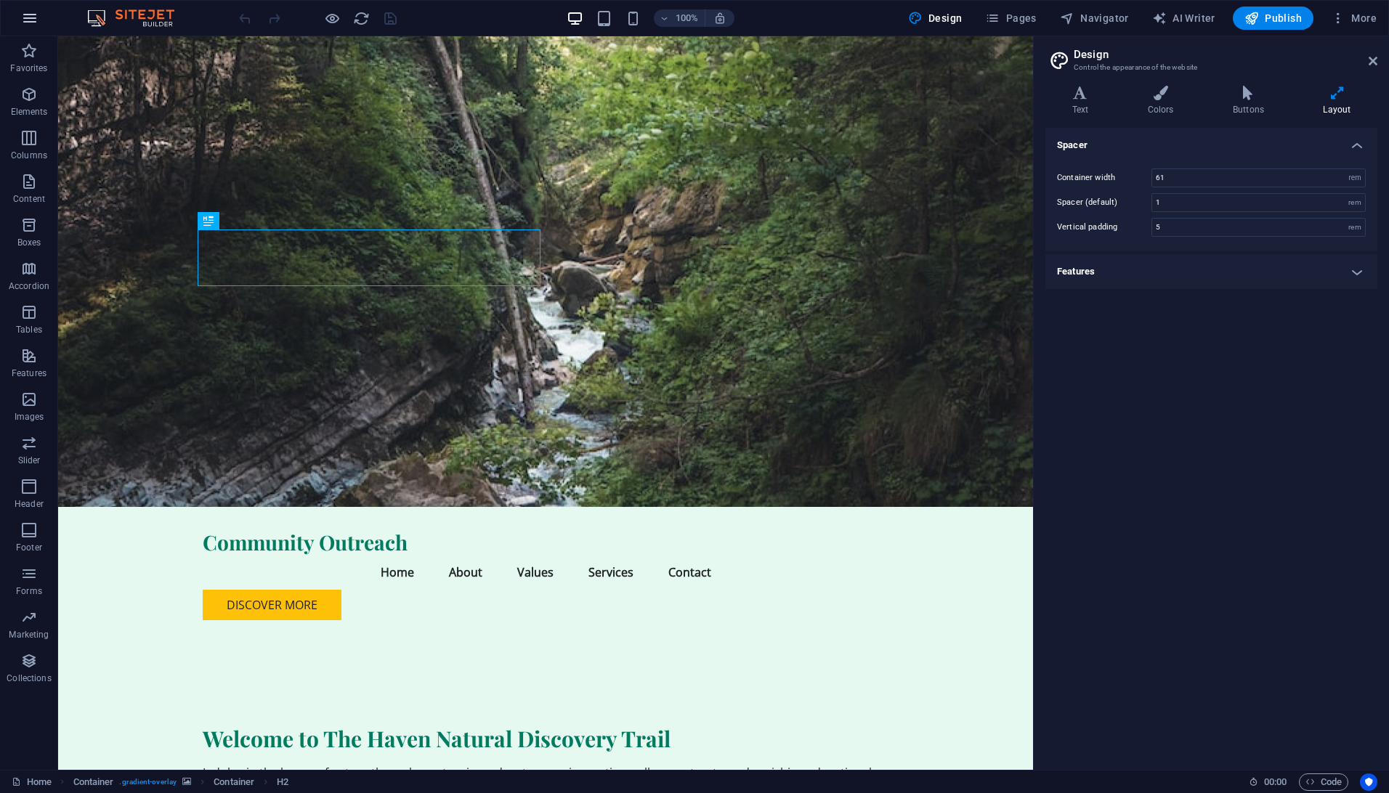
click at [35, 22] on icon "button" at bounding box center [29, 17] width 17 height 17
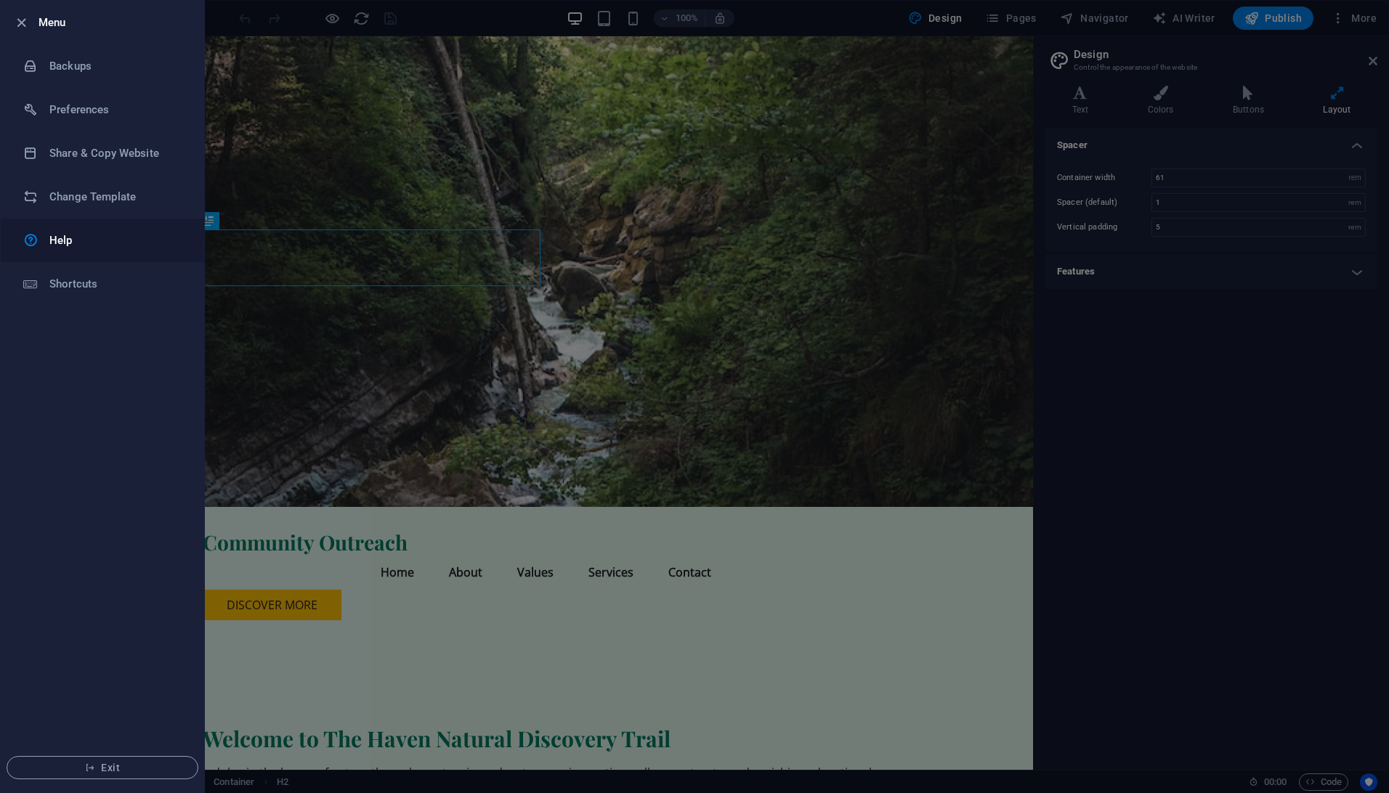
click at [95, 251] on link "Help" at bounding box center [102, 241] width 203 height 44
